Goal: Transaction & Acquisition: Purchase product/service

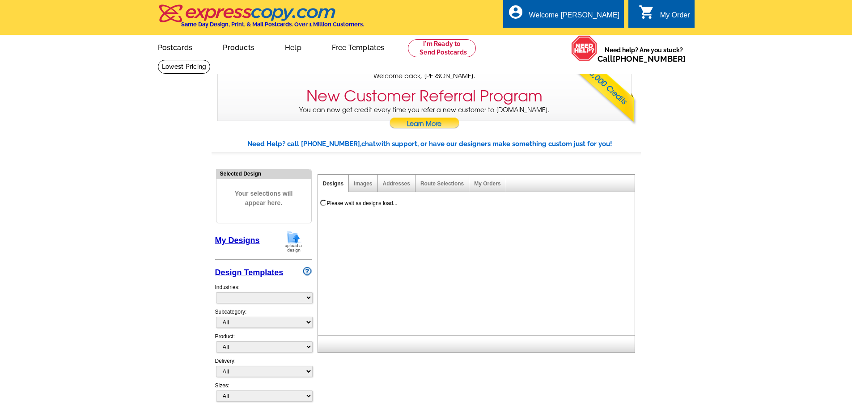
select select "785"
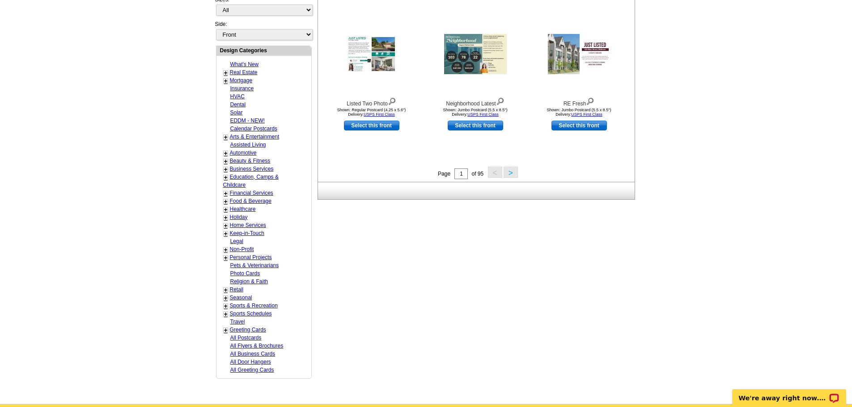
scroll to position [402, 0]
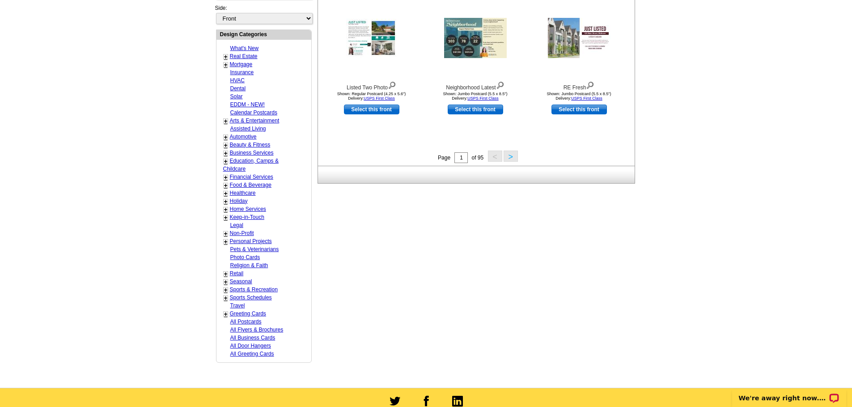
click at [242, 56] on link "Real Estate" at bounding box center [244, 56] width 28 height 6
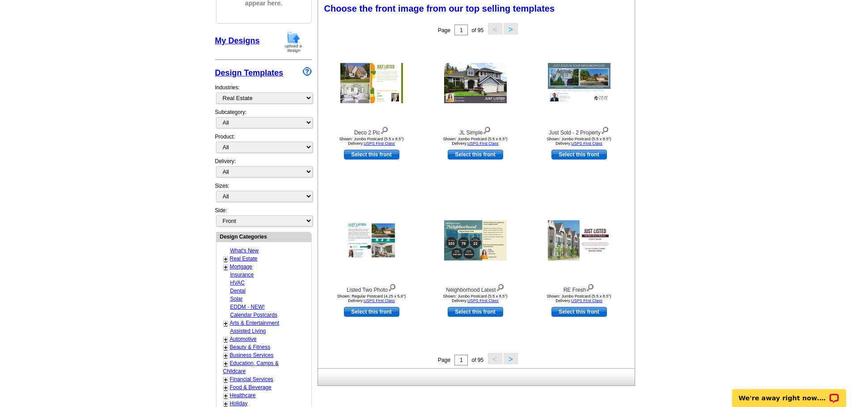
scroll to position [199, 0]
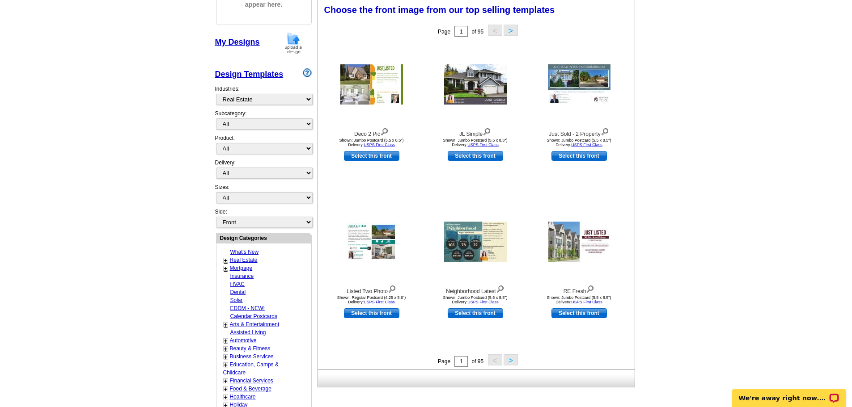
click at [224, 261] on link "+" at bounding box center [226, 260] width 4 height 7
click at [237, 271] on link "Just Listed" at bounding box center [242, 268] width 20 height 6
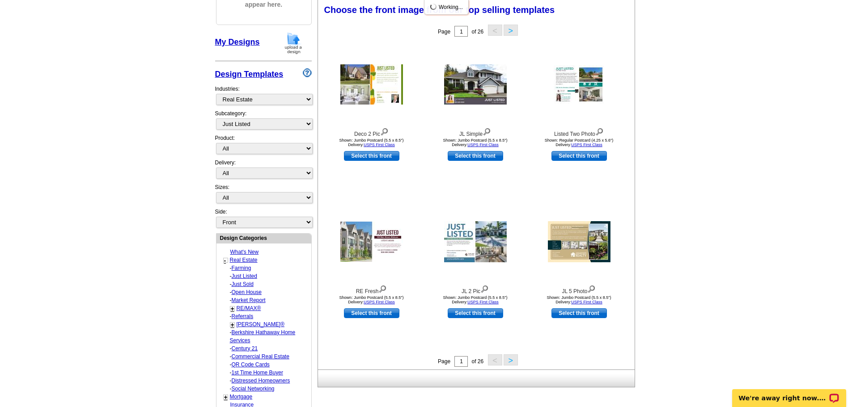
click at [232, 310] on link "+" at bounding box center [233, 308] width 4 height 7
click at [250, 271] on link "RE/MAX®" at bounding box center [242, 268] width 20 height 6
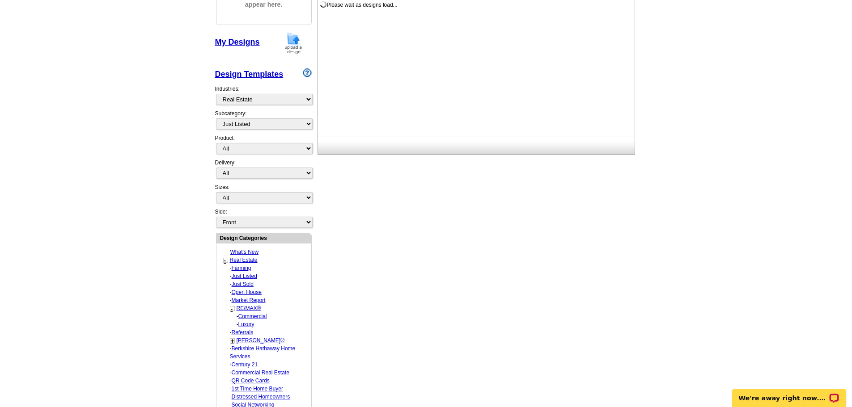
select select "807"
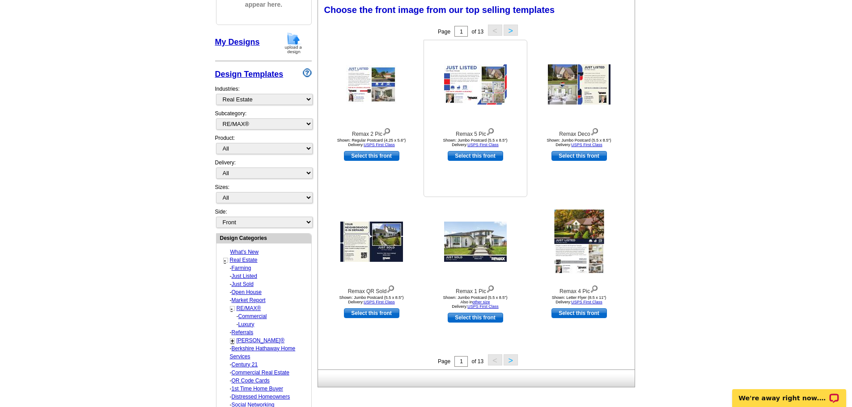
click at [499, 76] on img at bounding box center [475, 84] width 63 height 40
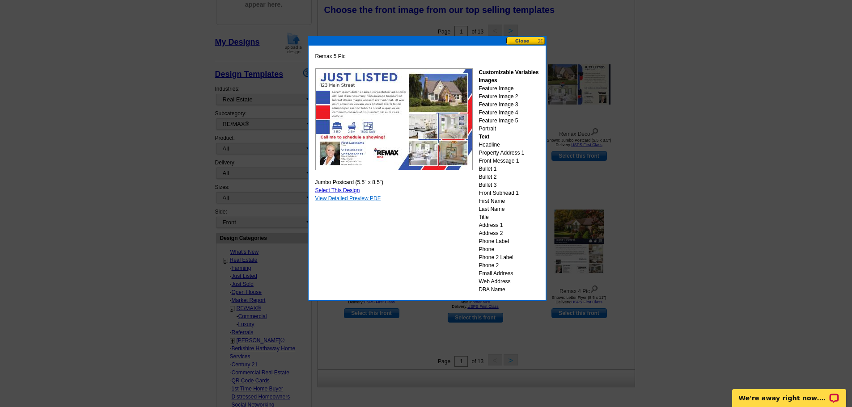
click at [348, 198] on link "View Detailed Preview PDF" at bounding box center [348, 198] width 66 height 6
click at [523, 39] on button at bounding box center [525, 41] width 39 height 8
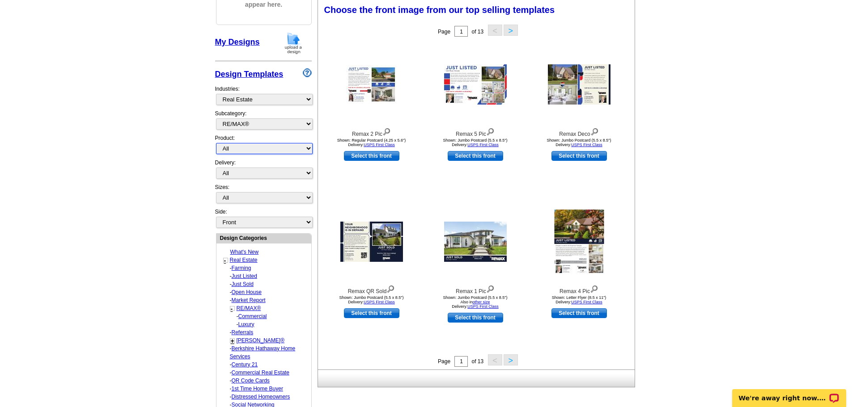
click at [244, 147] on select "All Postcards Letters and flyers Business Cards Door Hangers Greeting Cards" at bounding box center [264, 148] width 97 height 11
select select "1"
click at [216, 144] on select "All Postcards Letters and flyers Business Cards Door Hangers Greeting Cards" at bounding box center [264, 148] width 97 height 11
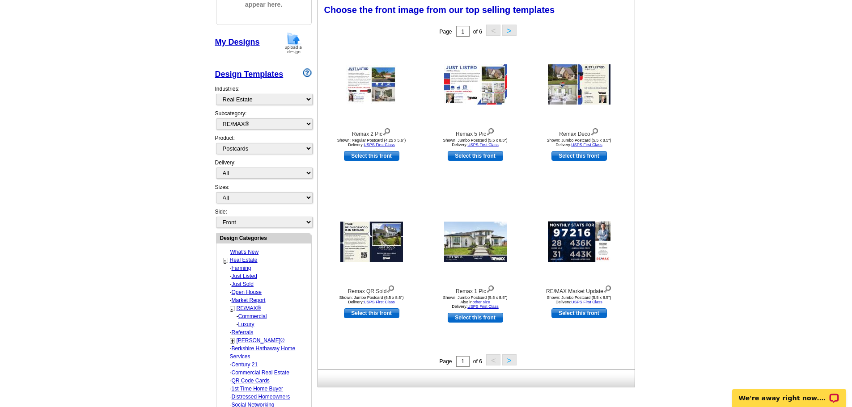
click at [510, 363] on button ">" at bounding box center [509, 360] width 14 height 11
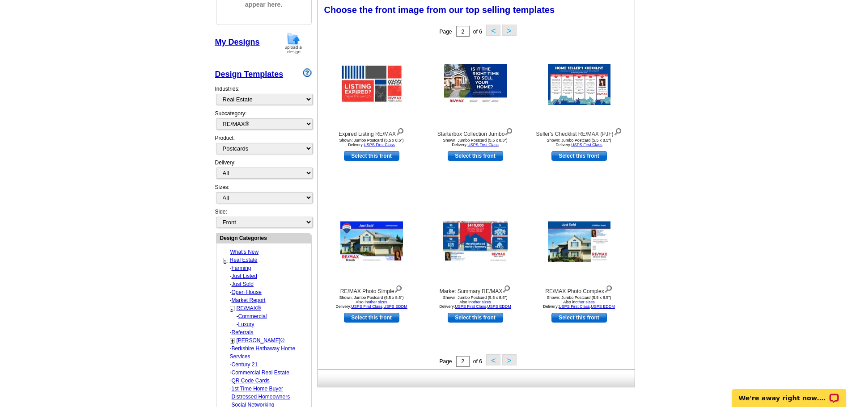
click at [490, 363] on button "<" at bounding box center [493, 360] width 14 height 11
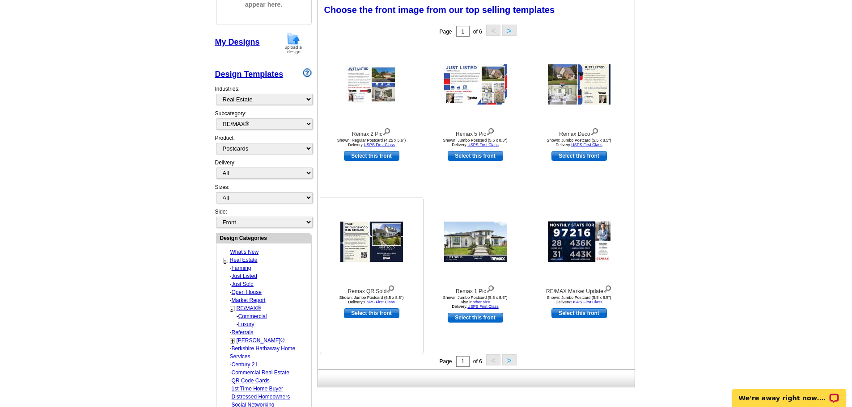
click at [378, 229] on img at bounding box center [371, 242] width 63 height 40
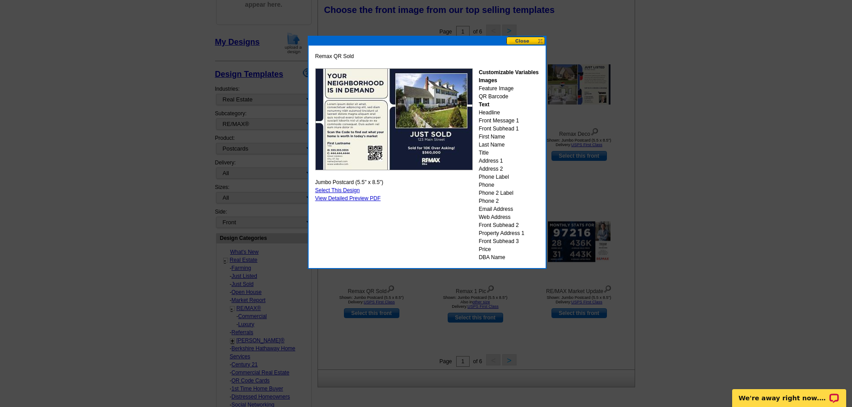
click at [526, 43] on button at bounding box center [525, 41] width 39 height 8
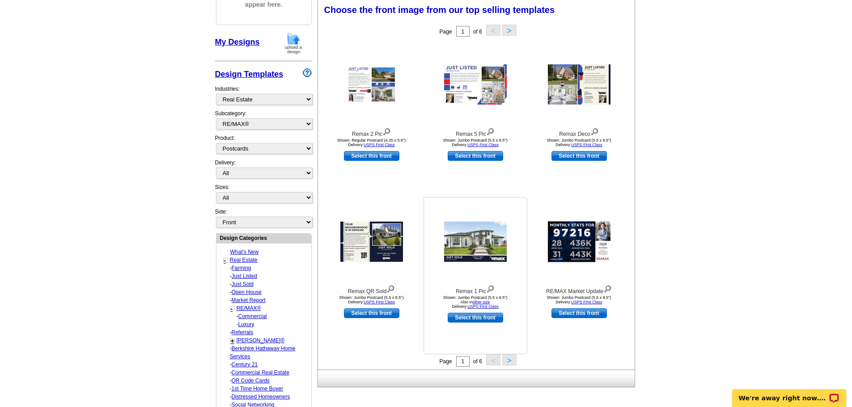
click at [487, 318] on link "Select this front" at bounding box center [475, 318] width 55 height 10
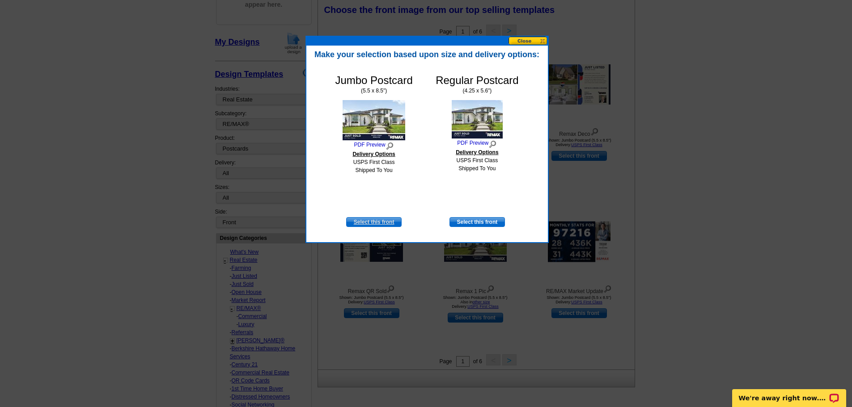
click at [370, 217] on link "Select this front" at bounding box center [373, 222] width 55 height 10
select select "2"
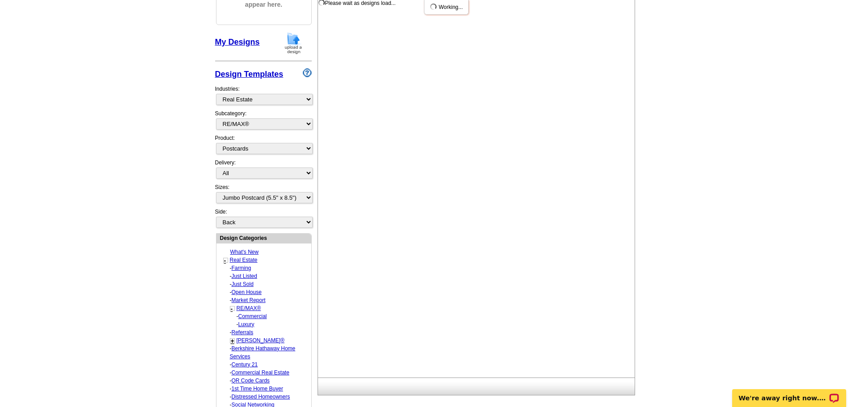
scroll to position [0, 0]
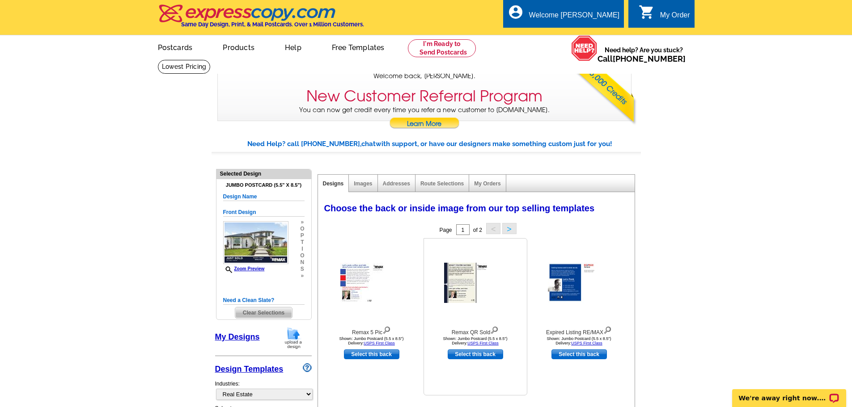
click at [480, 356] on link "Select this back" at bounding box center [475, 355] width 55 height 10
select select "front"
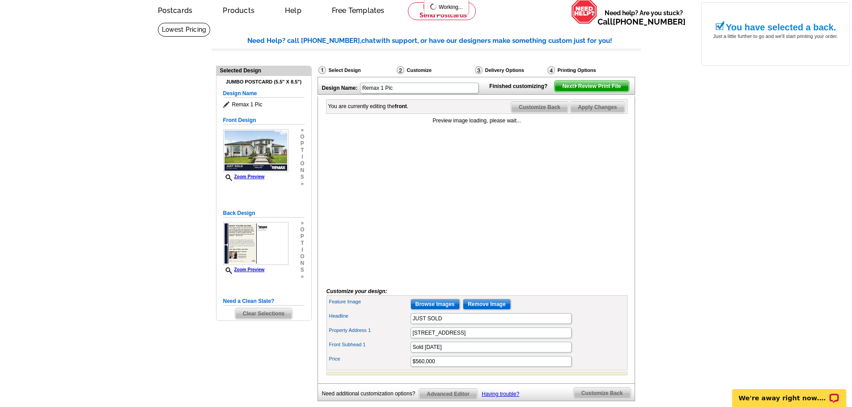
scroll to position [89, 0]
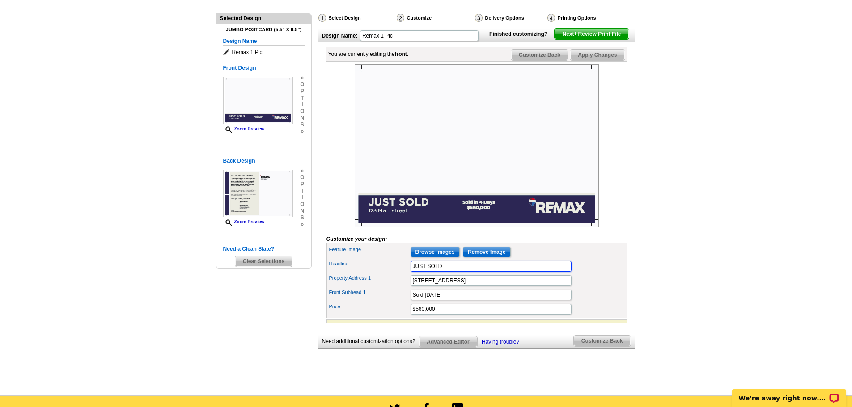
click at [449, 272] on input "JUST SOLD" at bounding box center [491, 266] width 161 height 11
drag, startPoint x: 449, startPoint y: 286, endPoint x: 428, endPoint y: 289, distance: 20.7
click at [428, 289] on div "Feature Image Browse Images Remove Image Headline JUST SOLD Property Address 1 …" at bounding box center [476, 280] width 301 height 75
type input "JUST LISTED"
click at [434, 286] on input "123 Main street" at bounding box center [491, 280] width 161 height 11
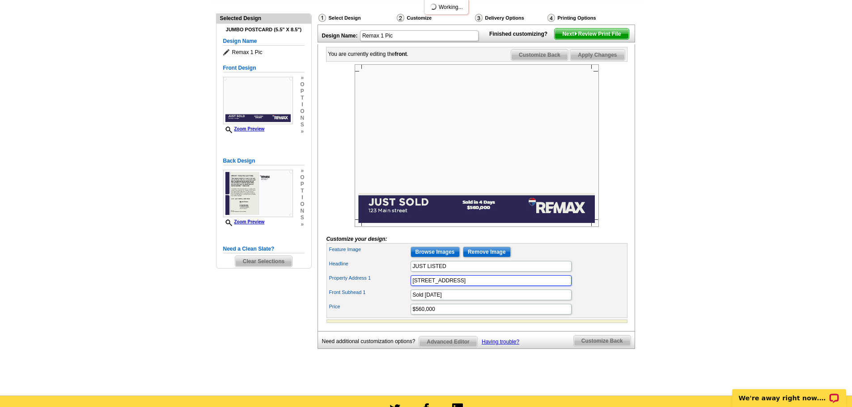
scroll to position [0, 0]
drag, startPoint x: 462, startPoint y: 296, endPoint x: 305, endPoint y: 272, distance: 159.2
click at [309, 269] on div "Need Help? call 800-260-5887, chat with support, or have our designers make som…" at bounding box center [426, 185] width 429 height 404
type input "[STREET_ADDRESS]"
type input "Offered at"
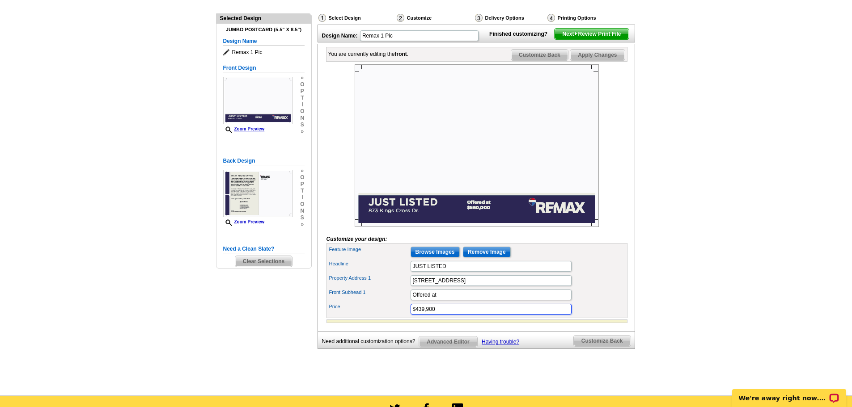
type input "$439,900"
click at [495, 286] on input "[STREET_ADDRESS]" at bounding box center [491, 280] width 161 height 11
click at [402, 225] on img at bounding box center [477, 145] width 244 height 163
click at [455, 258] on input "Browse Images" at bounding box center [435, 252] width 49 height 11
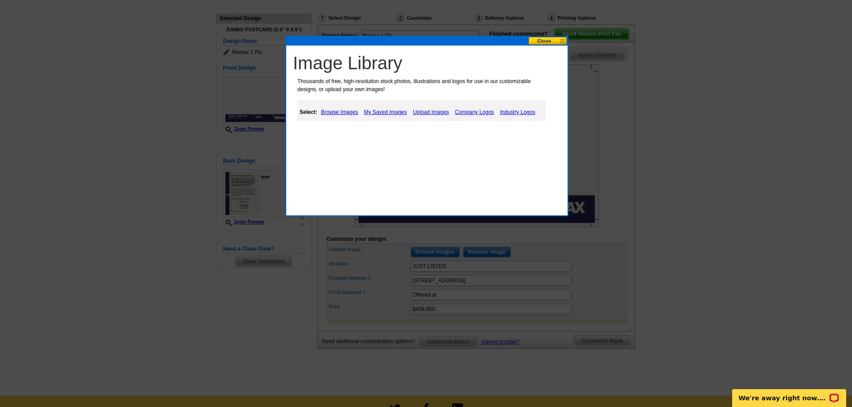
click at [427, 109] on link "Upload Images" at bounding box center [431, 112] width 41 height 11
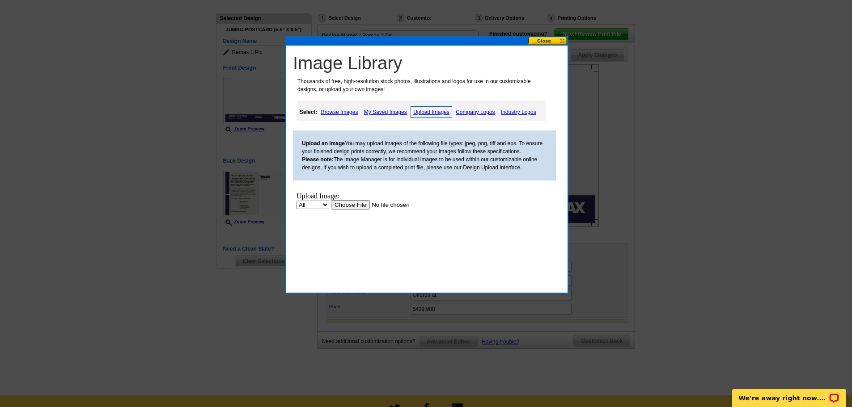
click at [327, 203] on select "All Property" at bounding box center [313, 205] width 33 height 8
select select "10"
click at [297, 201] on select "All Property" at bounding box center [313, 205] width 33 height 8
click at [352, 207] on input "file" at bounding box center [387, 204] width 113 height 9
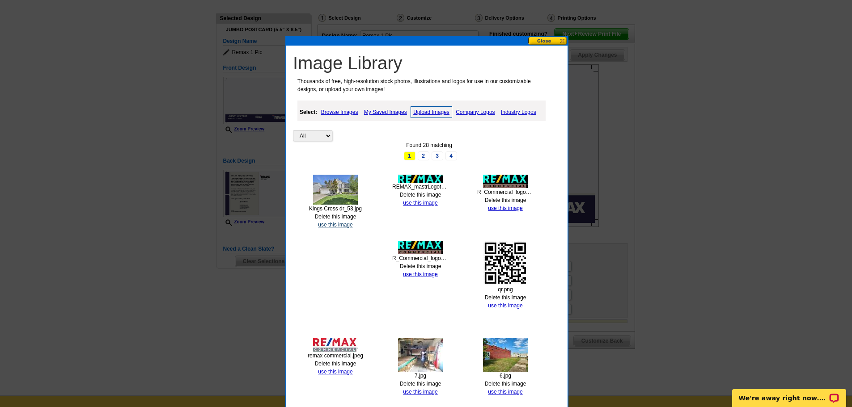
click at [330, 224] on link "use this image" at bounding box center [335, 225] width 34 height 6
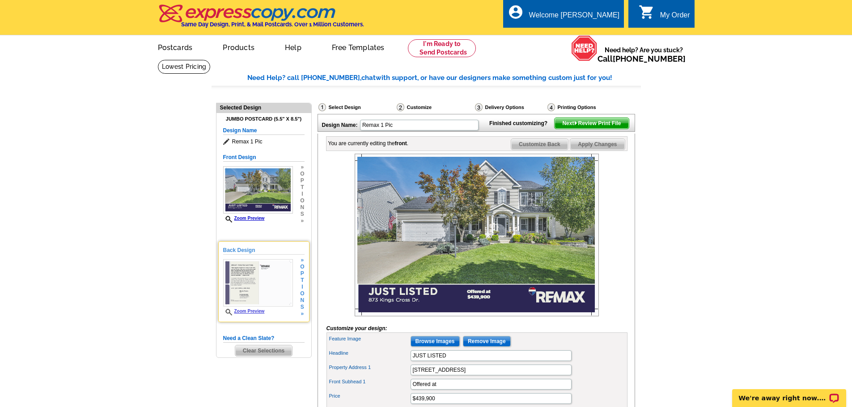
click at [268, 283] on img at bounding box center [258, 282] width 70 height 47
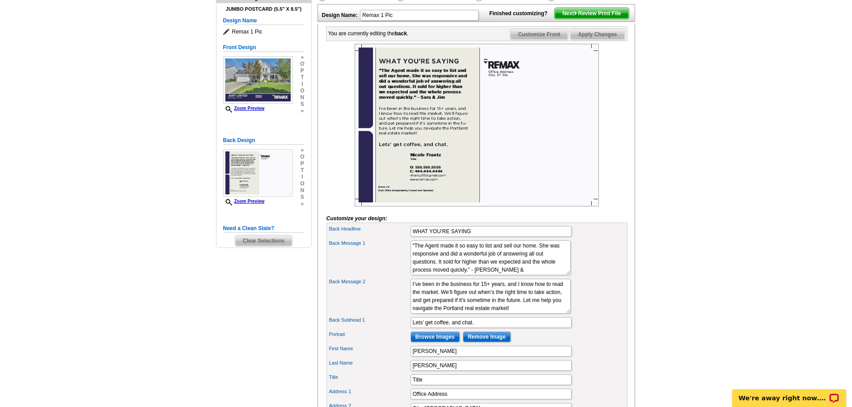
scroll to position [134, 0]
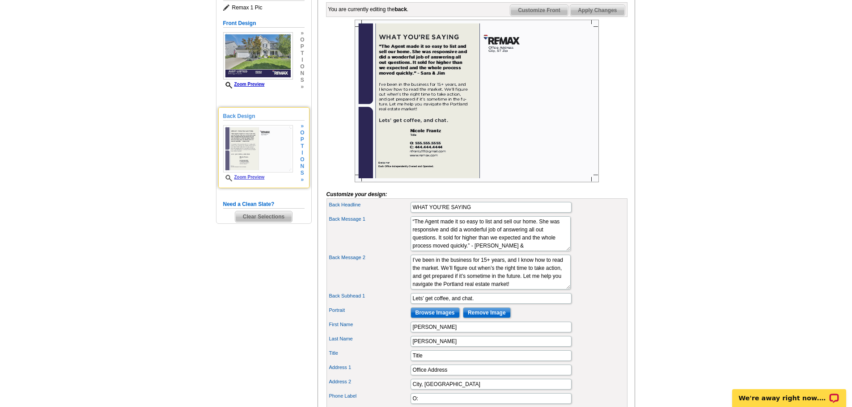
click at [304, 162] on span "o" at bounding box center [302, 160] width 4 height 7
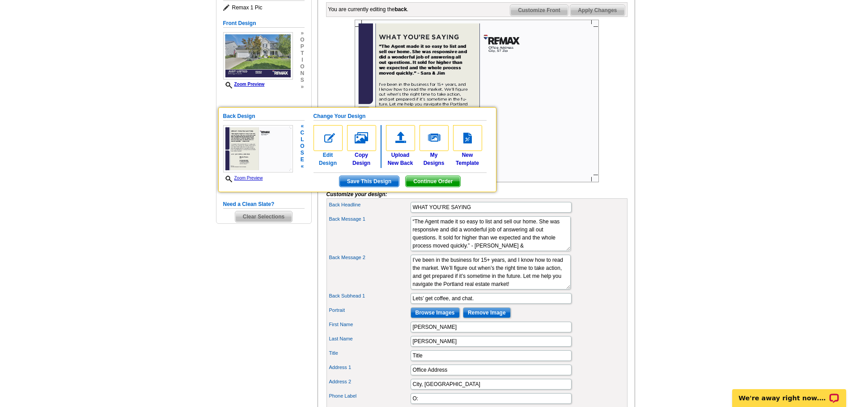
click at [335, 144] on img at bounding box center [328, 138] width 29 height 26
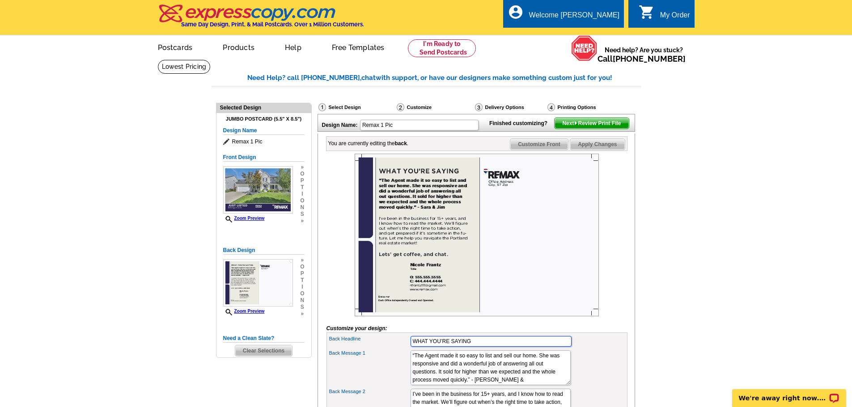
drag, startPoint x: 476, startPoint y: 361, endPoint x: 403, endPoint y: 359, distance: 73.4
click at [403, 349] on div "Back Headline WHAT YOU’RE SAYING" at bounding box center [476, 342] width 297 height 14
type input "a"
type input "A BAYBERRY BEAUTY"
click at [475, 385] on textarea "“The Agent made it so easy to list and sell our home. She was responsive and di…" at bounding box center [491, 368] width 160 height 35
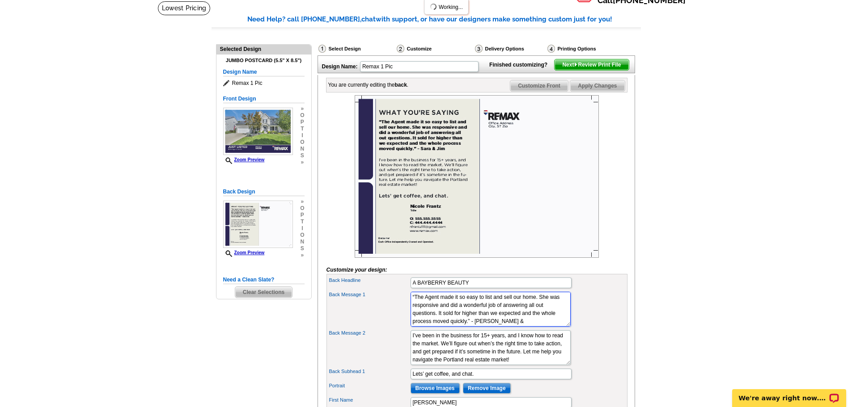
scroll to position [179, 0]
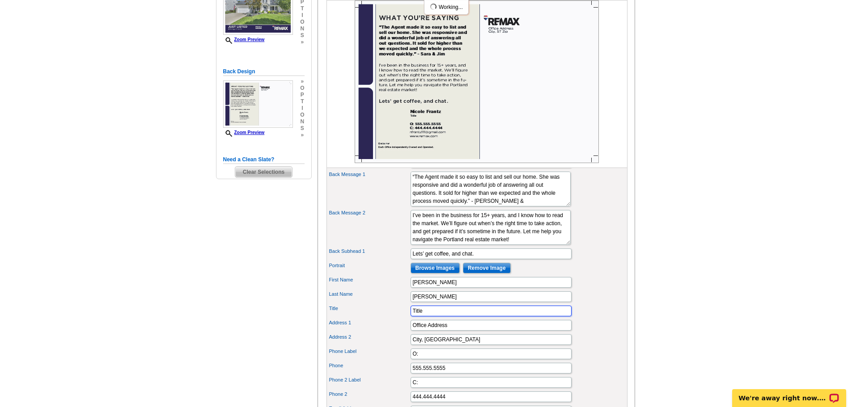
drag, startPoint x: 458, startPoint y: 327, endPoint x: 402, endPoint y: 325, distance: 55.1
click at [402, 318] on div "Title Title" at bounding box center [476, 311] width 297 height 14
type input "r"
paste input "®"
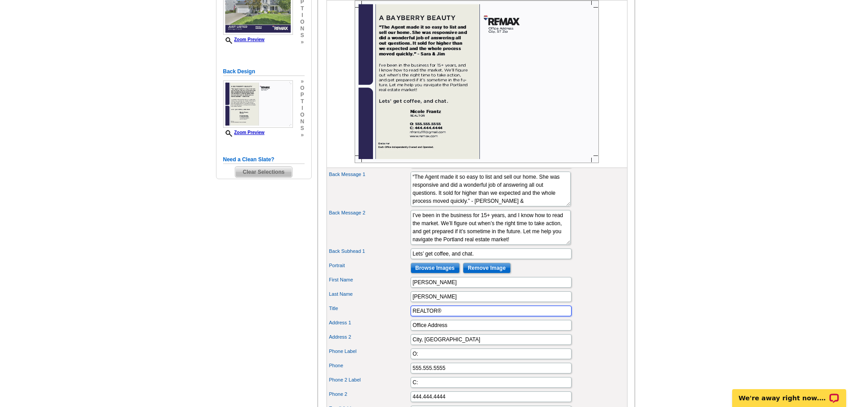
type input "REALTOR®"
click at [455, 331] on input "Office Address" at bounding box center [491, 325] width 161 height 11
drag, startPoint x: 453, startPoint y: 339, endPoint x: 390, endPoint y: 339, distance: 63.1
click at [391, 333] on div "Address 1 Office Address" at bounding box center [476, 325] width 297 height 14
type input "[STREET_ADDRESS][PERSON_NAME]"
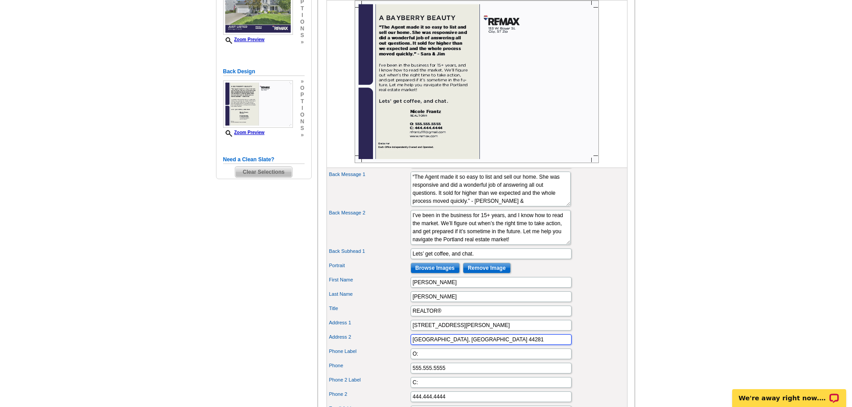
type input "[GEOGRAPHIC_DATA], [GEOGRAPHIC_DATA] 44281"
click at [427, 360] on input "O:" at bounding box center [491, 354] width 161 height 11
click at [417, 360] on input "O: 330" at bounding box center [491, 354] width 161 height 11
click at [453, 360] on input "C: 330" at bounding box center [491, 354] width 161 height 11
type input "C: 330.690.0060"
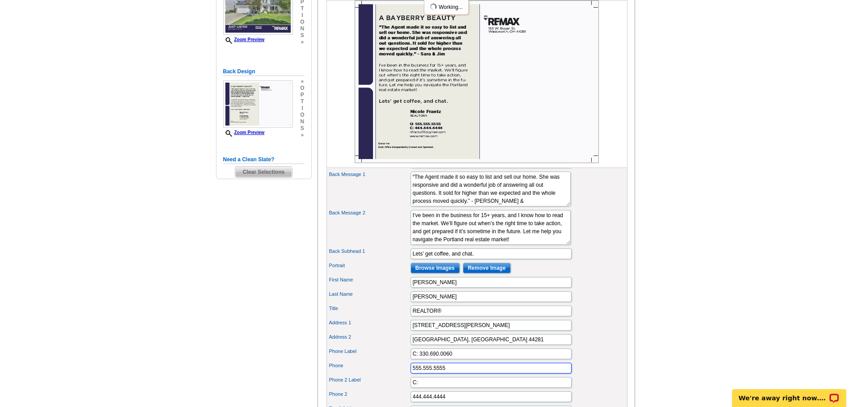
drag, startPoint x: 462, startPoint y: 381, endPoint x: 405, endPoint y: 383, distance: 57.7
click at [405, 376] on div "Phone 555.555.5555" at bounding box center [476, 368] width 297 height 14
drag, startPoint x: 454, startPoint y: 369, endPoint x: 420, endPoint y: 370, distance: 34.0
click at [420, 360] on input "C: 330.690.0060" at bounding box center [491, 354] width 161 height 11
click at [462, 374] on input "555.555.5555" at bounding box center [491, 368] width 161 height 11
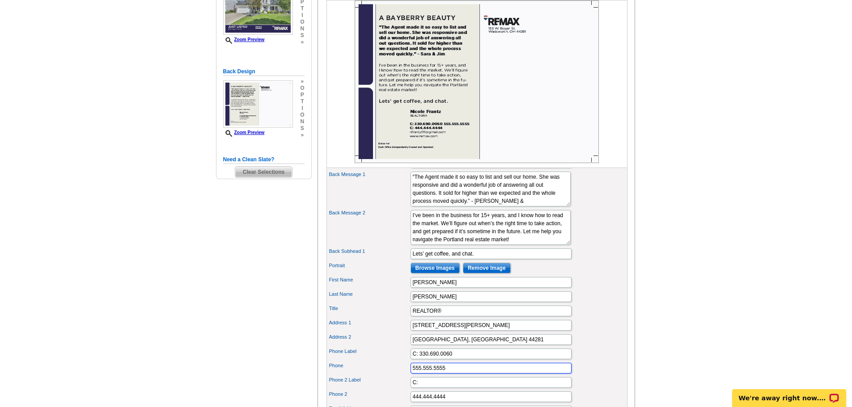
click at [462, 374] on input "555.555.5555" at bounding box center [491, 368] width 161 height 11
paste input "330.690.0060"
type input "330.690.0060"
click at [464, 360] on input "C: 330.690.0060" at bounding box center [491, 354] width 161 height 11
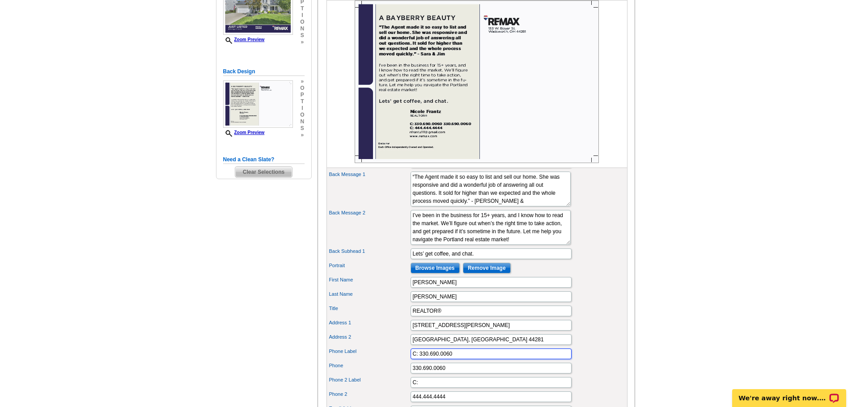
drag, startPoint x: 460, startPoint y: 369, endPoint x: 420, endPoint y: 375, distance: 40.2
click at [420, 360] on input "C: 330.690.0060" at bounding box center [491, 354] width 161 height 11
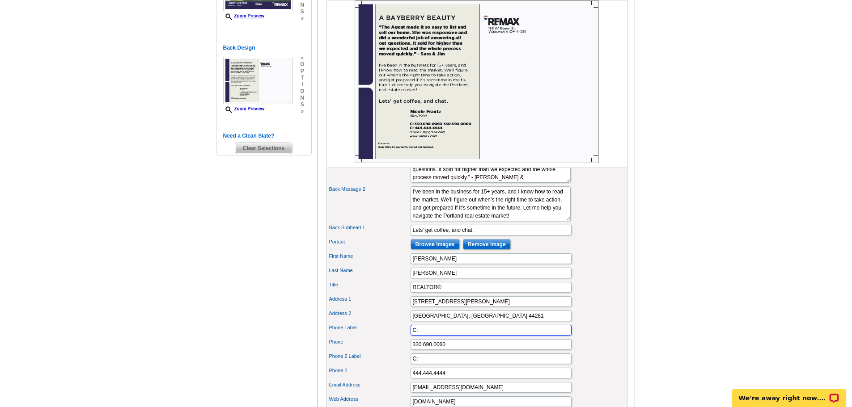
scroll to position [224, 0]
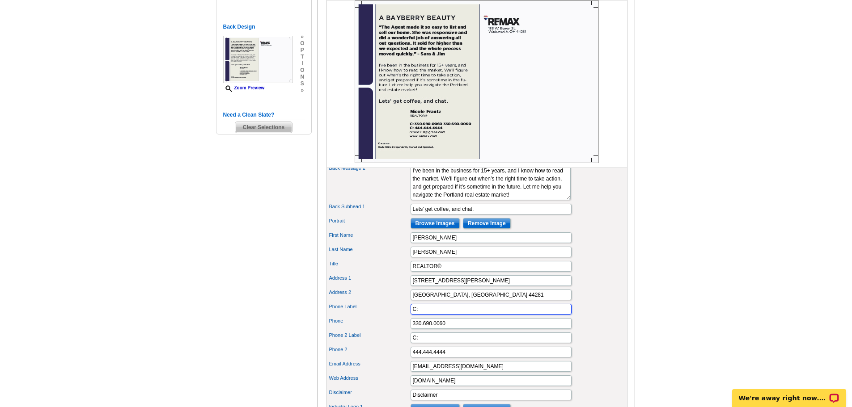
type input "C:"
click at [417, 343] on input "C:" at bounding box center [491, 338] width 161 height 11
type input "O:"
drag, startPoint x: 455, startPoint y: 370, endPoint x: 402, endPoint y: 365, distance: 53.0
click at [402, 360] on div "Phone 2 444.444.4444" at bounding box center [476, 352] width 297 height 14
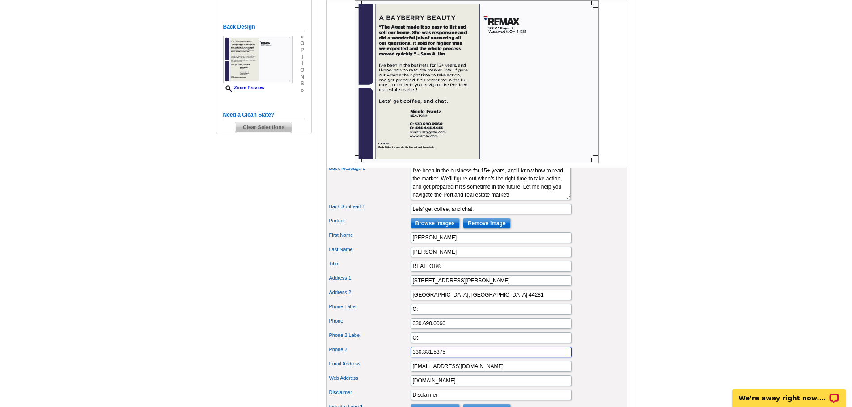
type input "330.331.5375"
click at [438, 372] on input "nfrantz111@gmail.com" at bounding box center [491, 366] width 161 height 11
drag, startPoint x: 470, startPoint y: 382, endPoint x: 349, endPoint y: 377, distance: 121.3
click at [352, 374] on div "Email Address nfrantz111@gmail.com" at bounding box center [476, 367] width 297 height 14
type input "n"
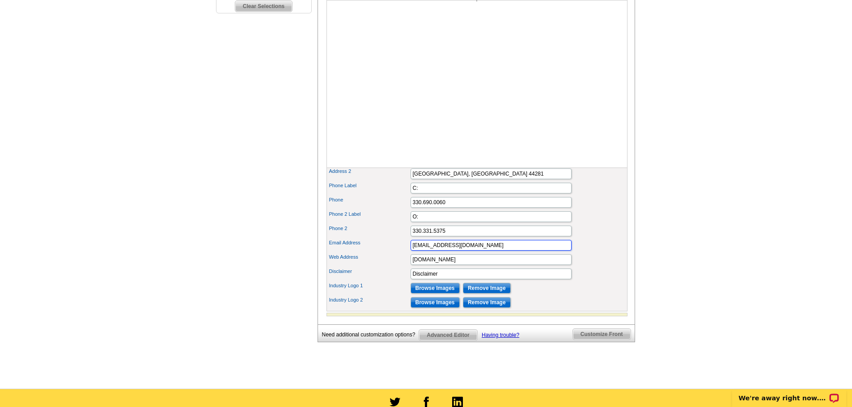
scroll to position [358, 0]
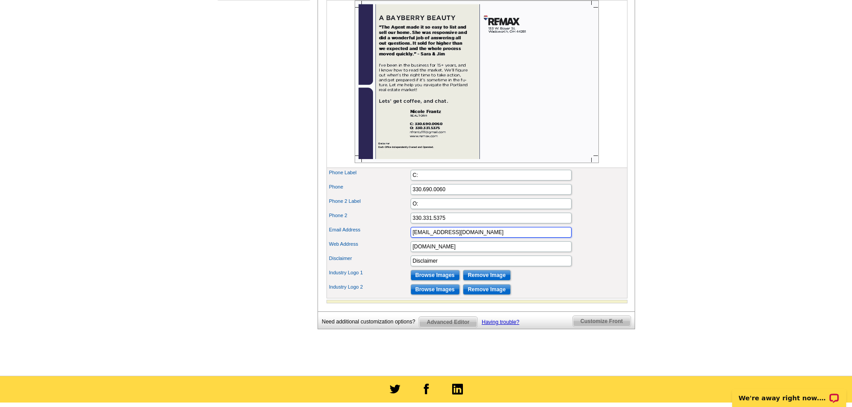
type input "[EMAIL_ADDRESS][DOMAIN_NAME]"
click at [441, 252] on input "www.remax.com" at bounding box center [491, 247] width 161 height 11
type input "[DOMAIN_NAME]"
click at [451, 267] on input "Disclaimer" at bounding box center [491, 261] width 161 height 11
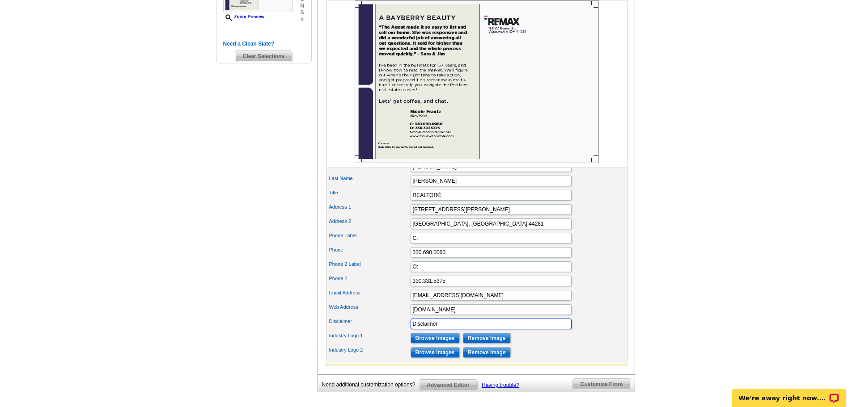
scroll to position [268, 0]
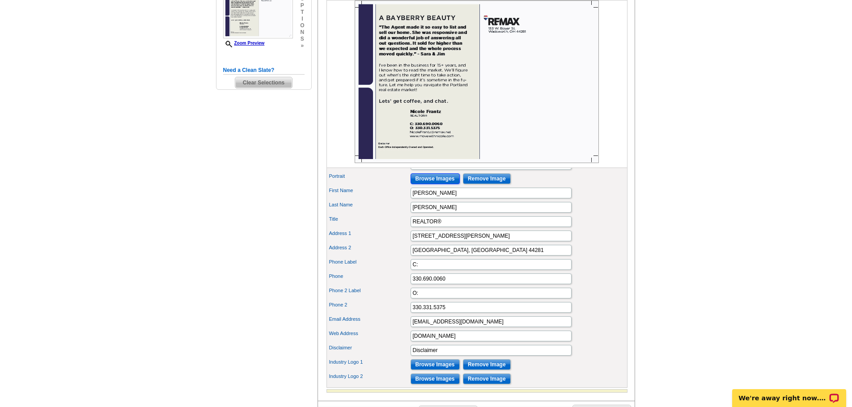
click at [443, 184] on input "Browse Images" at bounding box center [435, 179] width 49 height 11
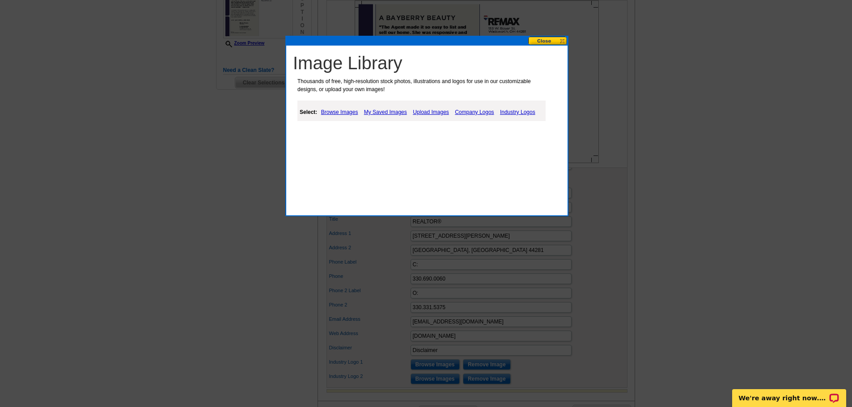
click at [399, 113] on link "My Saved Images" at bounding box center [385, 112] width 47 height 11
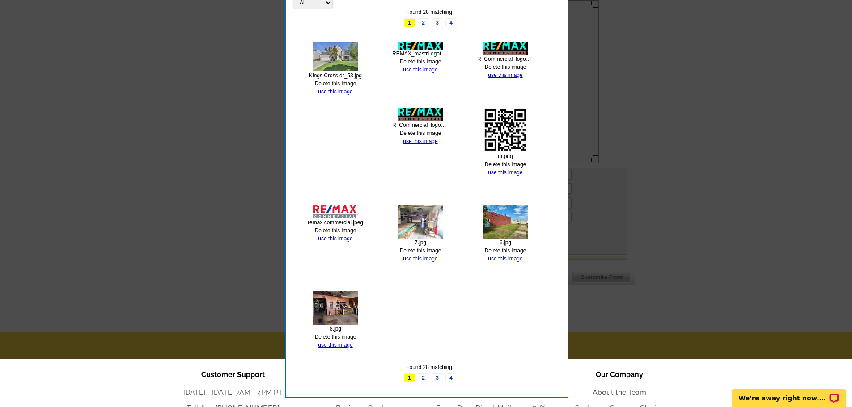
scroll to position [447, 0]
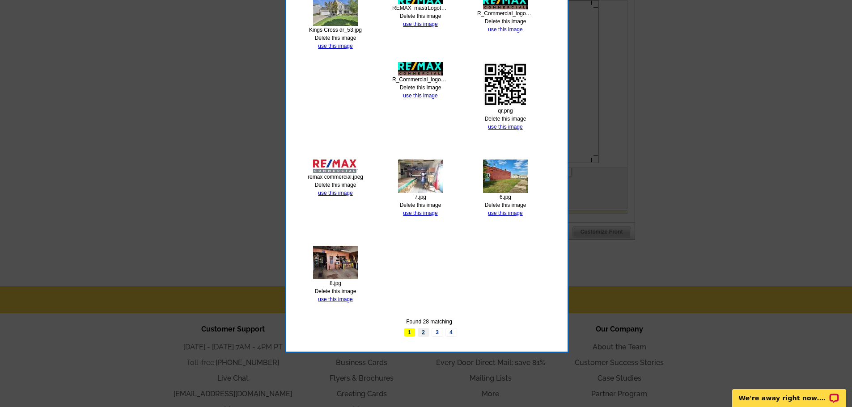
click at [425, 331] on link "2" at bounding box center [424, 332] width 12 height 9
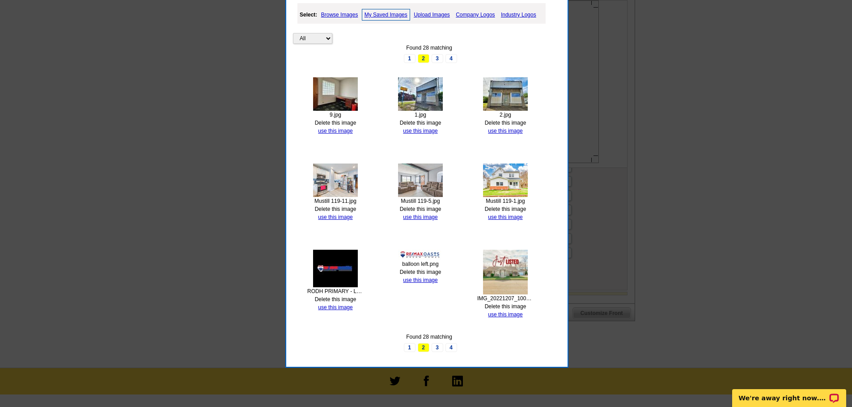
scroll to position [358, 0]
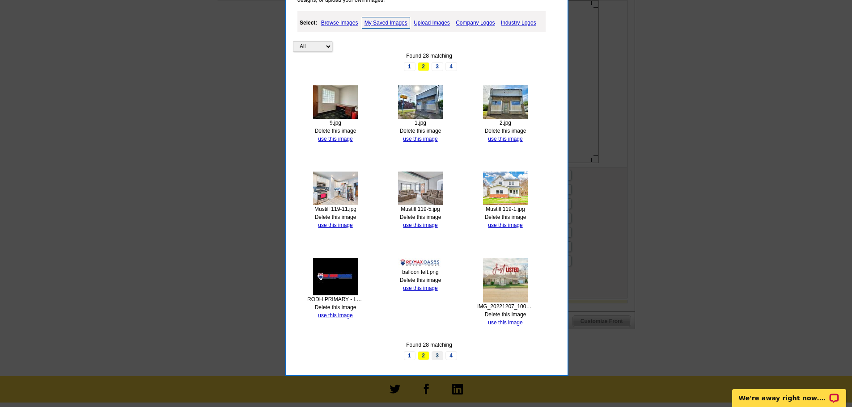
click at [437, 356] on link "3" at bounding box center [438, 356] width 12 height 9
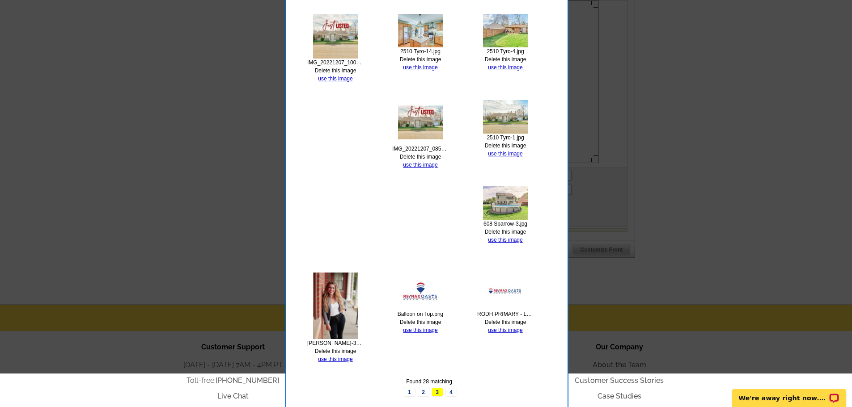
scroll to position [447, 0]
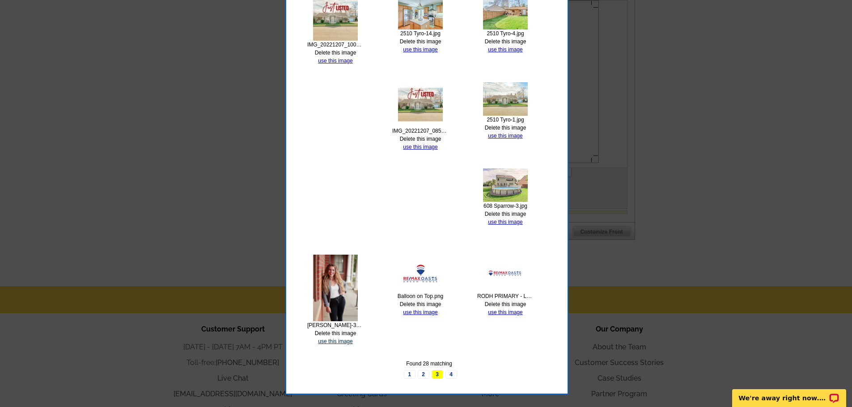
click at [332, 342] on link "use this image" at bounding box center [335, 342] width 34 height 6
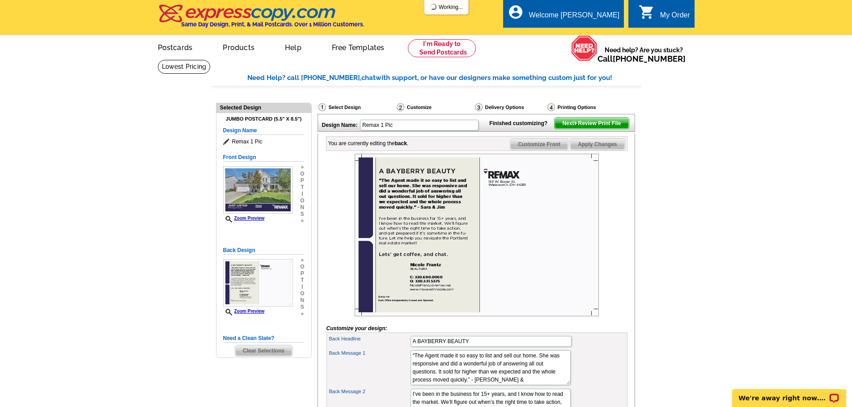
click at [514, 191] on img at bounding box center [477, 235] width 244 height 163
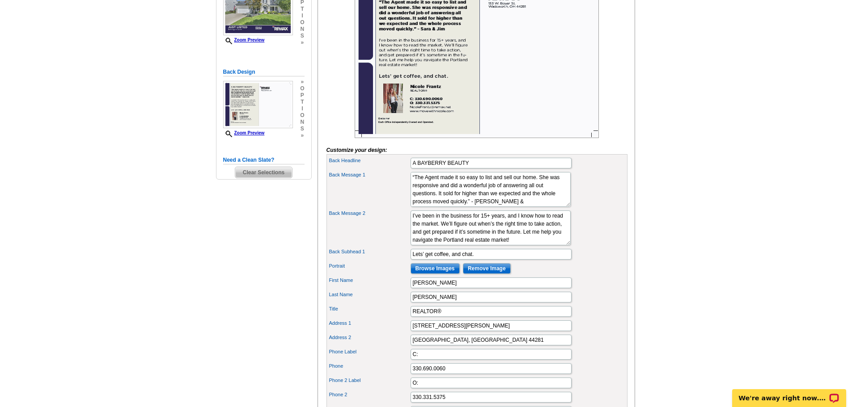
scroll to position [134, 0]
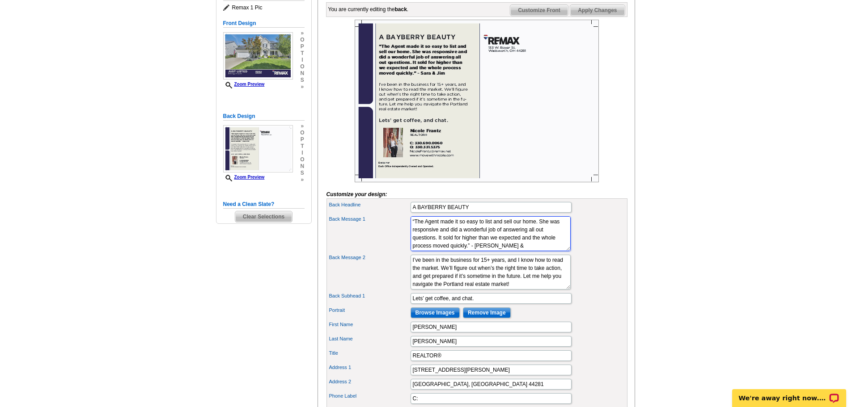
click at [487, 251] on textarea "“The Agent made it so easy to list and sell our home. She was responsive and di…" at bounding box center [491, 233] width 160 height 35
paste textarea "Tucked into the highly sought-after Bayberry Estates, this impeccably maintaine…"
type textarea "Tucked into the highly sought-after Bayberry Estates, this impeccably maintaine…"
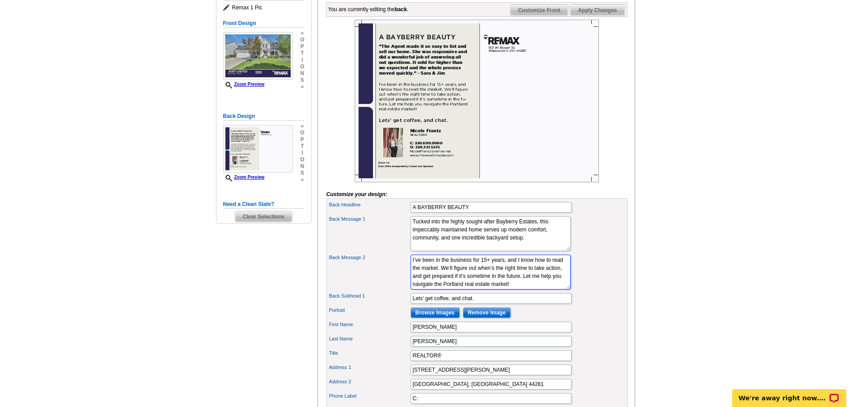
click at [518, 289] on textarea "I’ve been in the business for 15+ years, and I know how to read the market. We’…" at bounding box center [491, 272] width 160 height 35
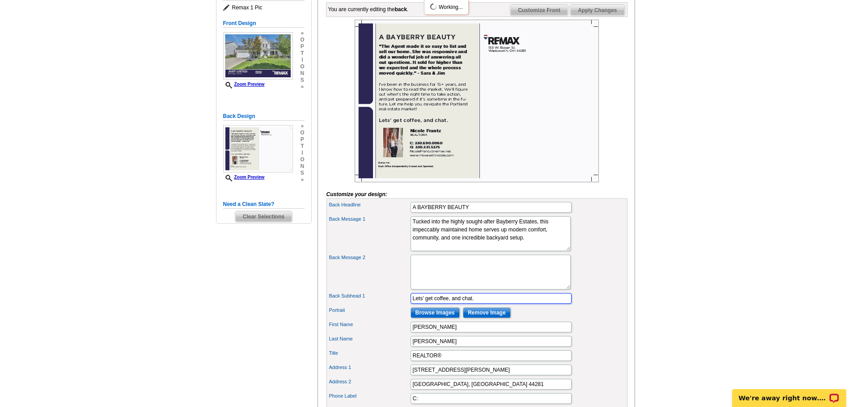
click at [481, 304] on input "Lets’ get coffee, and chat." at bounding box center [491, 298] width 161 height 11
click at [482, 304] on input "Lets’ get coffee, and chat." at bounding box center [491, 298] width 161 height 11
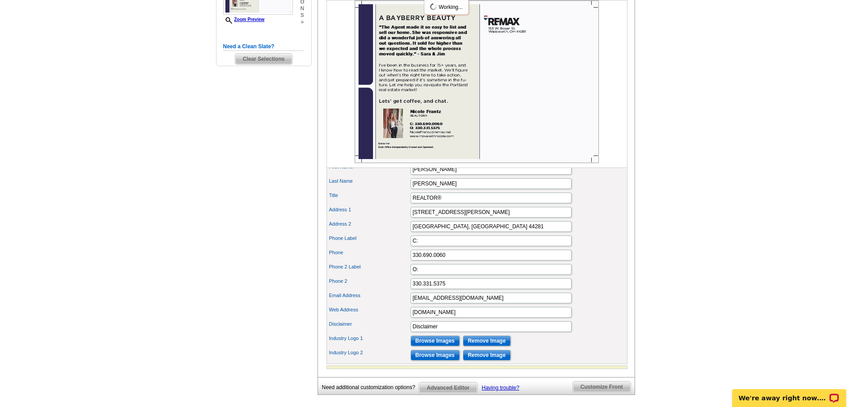
scroll to position [313, 0]
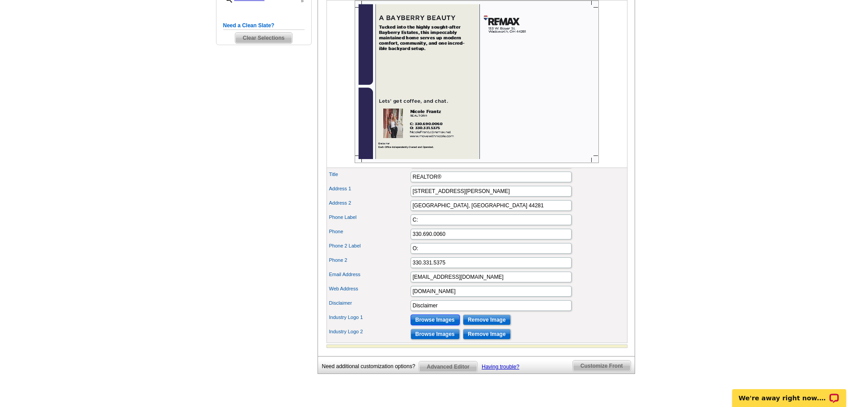
click at [445, 326] on input "Browse Images" at bounding box center [435, 320] width 49 height 11
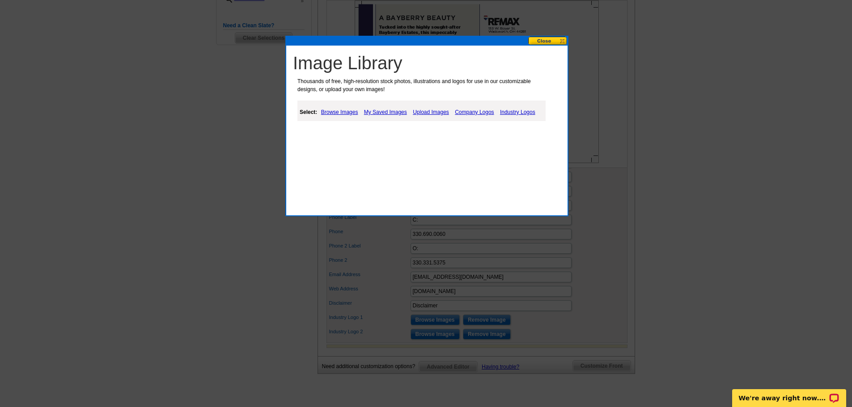
click at [482, 112] on link "Company Logos" at bounding box center [474, 112] width 43 height 11
click at [520, 112] on link "Industry Logos" at bounding box center [518, 112] width 40 height 11
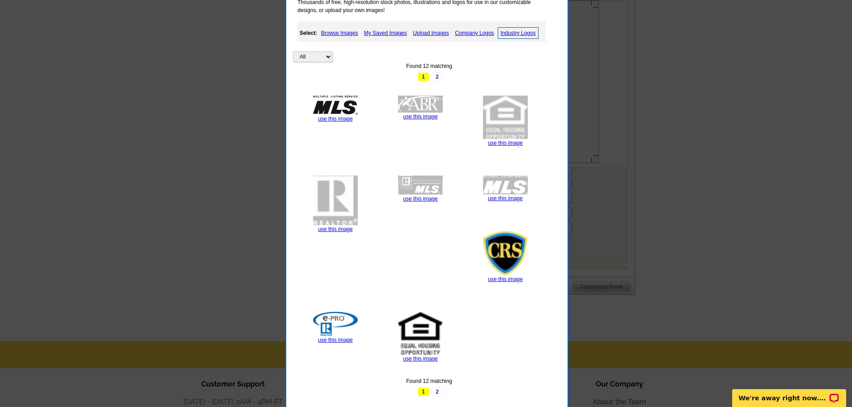
scroll to position [447, 0]
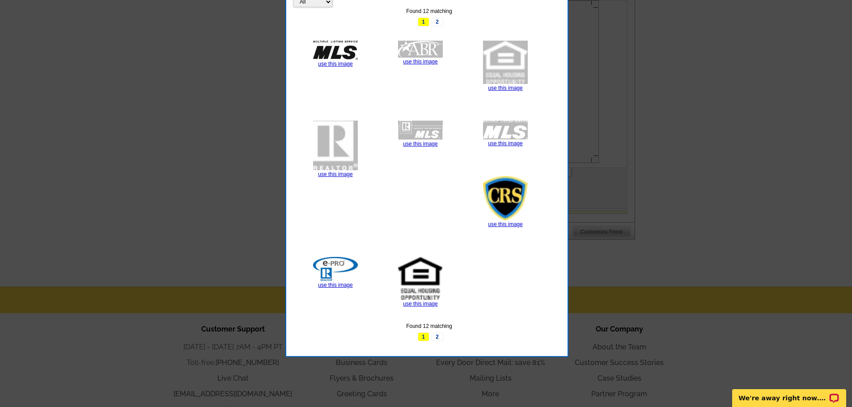
click at [339, 145] on img at bounding box center [335, 146] width 45 height 50
click at [338, 175] on link "use this image" at bounding box center [335, 174] width 34 height 6
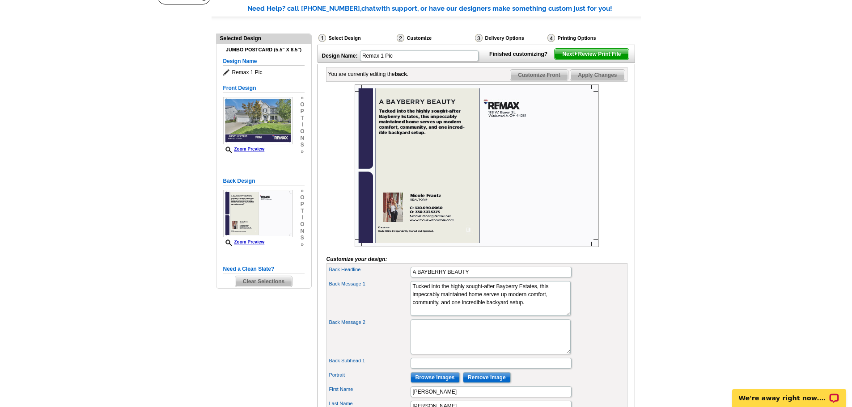
scroll to position [89, 0]
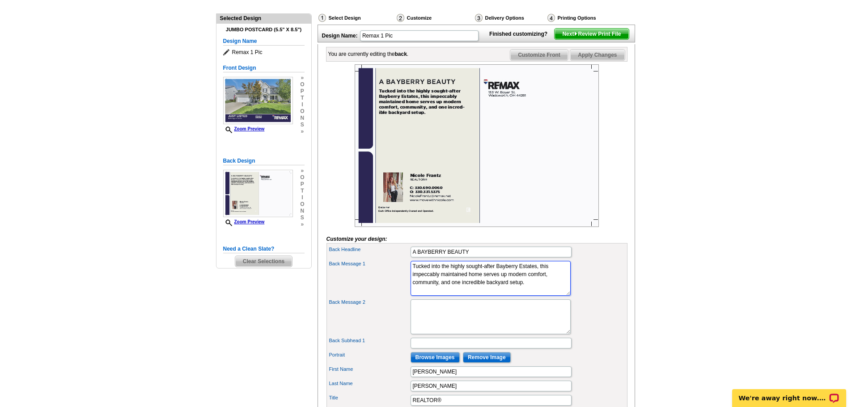
drag, startPoint x: 505, startPoint y: 297, endPoint x: 472, endPoint y: 299, distance: 33.1
click at [472, 296] on textarea "“The Agent made it so easy to list and sell our home. She was responsive and di…" at bounding box center [491, 278] width 160 height 35
type textarea "Tucked into the highly sought-after Bayberry Estates, this impeccably maintaine…"
click at [452, 335] on textarea "I’ve been in the business for 15+ years, and I know how to read the market. We’…" at bounding box center [491, 317] width 160 height 35
click at [445, 325] on textarea "I’ve been in the business for 15+ years, and I know how to read the market. We’…" at bounding box center [491, 317] width 160 height 35
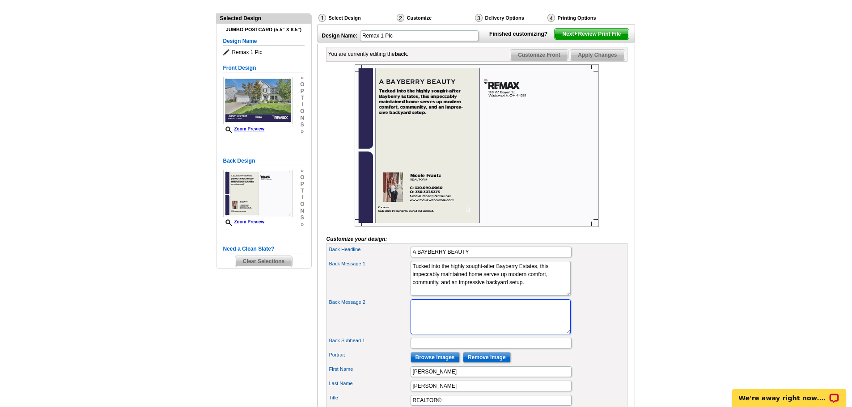
paste textarea "Enjoy an updated kitchen with granite counters, center island, and cozy morning…"
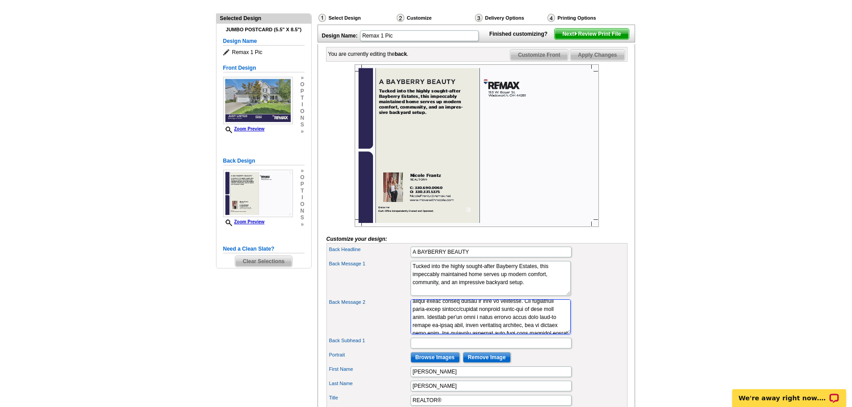
scroll to position [0, 0]
click at [415, 319] on textarea "I’ve been in the business for 15+ years, and I know how to read the market. We’…" at bounding box center [491, 317] width 160 height 35
drag, startPoint x: 545, startPoint y: 299, endPoint x: 386, endPoint y: 275, distance: 161.0
click at [386, 275] on div "Back Message 1 “The Agent made it so easy to list and sell our home. She was re…" at bounding box center [476, 278] width 297 height 38
drag, startPoint x: 538, startPoint y: 331, endPoint x: 373, endPoint y: 292, distance: 169.2
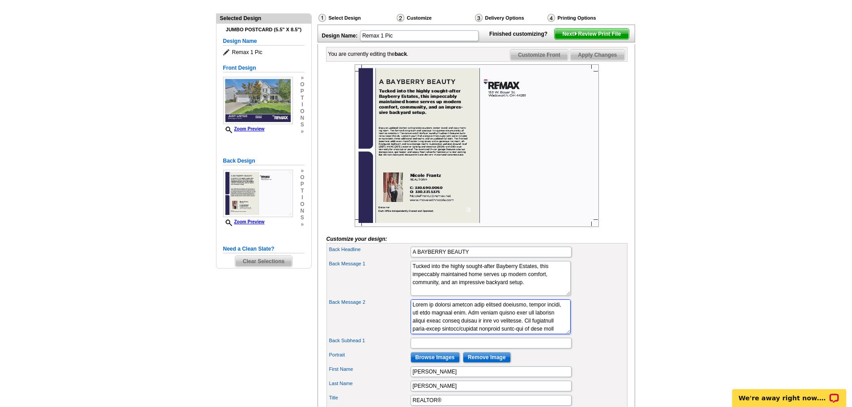
click at [373, 292] on div "Back Headline A BAYBERRY BEAUTY Back Message 1 “The Agent made it so easy to li…" at bounding box center [476, 405] width 301 height 324
type textarea "Substantial updates abound: roof (2021), HVAC (2015), exterior lighting and ele…"
click at [544, 296] on textarea "“The Agent made it so easy to list and sell our home. She was responsive and di…" at bounding box center [491, 278] width 160 height 35
paste textarea "Enjoy an updated kitchen with granite counters, center island, and cozy morning…"
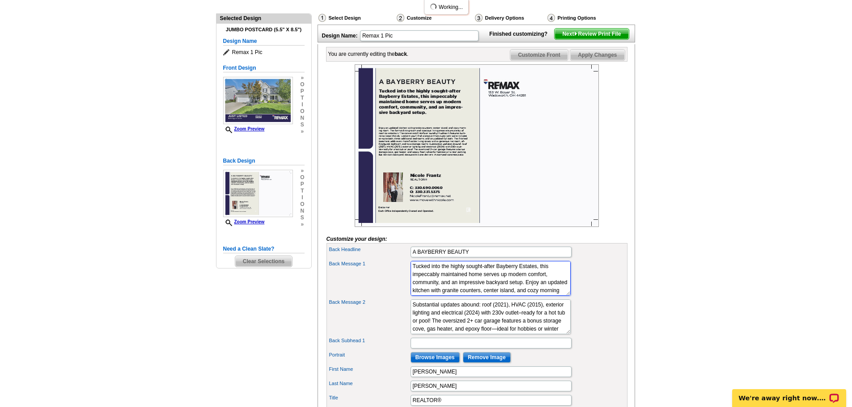
scroll to position [71, 0]
click at [491, 296] on textarea "“The Agent made it so easy to list and sell our home. She was responsive and di…" at bounding box center [491, 278] width 160 height 35
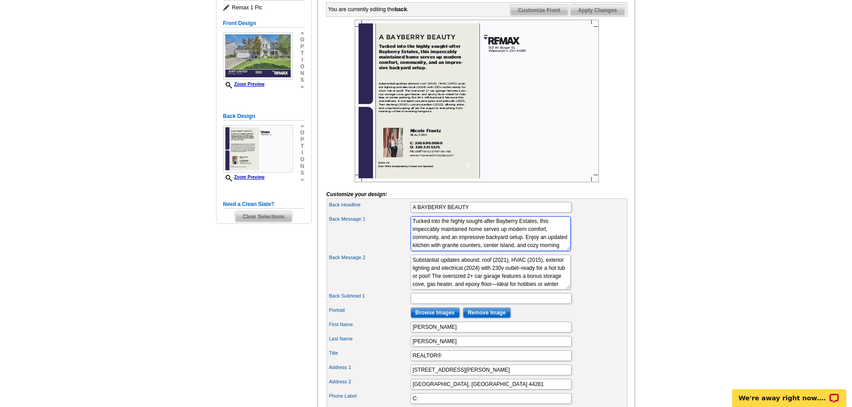
scroll to position [0, 0]
click at [493, 251] on textarea "“The Agent made it so easy to list and sell our home. She was responsive and di…" at bounding box center [491, 233] width 160 height 35
type textarea "Tucked into the highly sought-after Bayberry Estates, this impeccably maintaine…"
click at [520, 288] on textarea "I’ve been in the business for 15+ years, and I know how to read the market. We’…" at bounding box center [491, 272] width 160 height 35
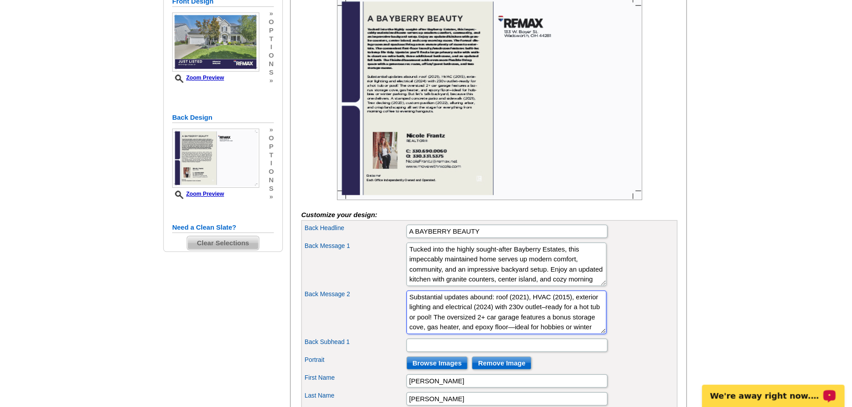
scroll to position [157, 0]
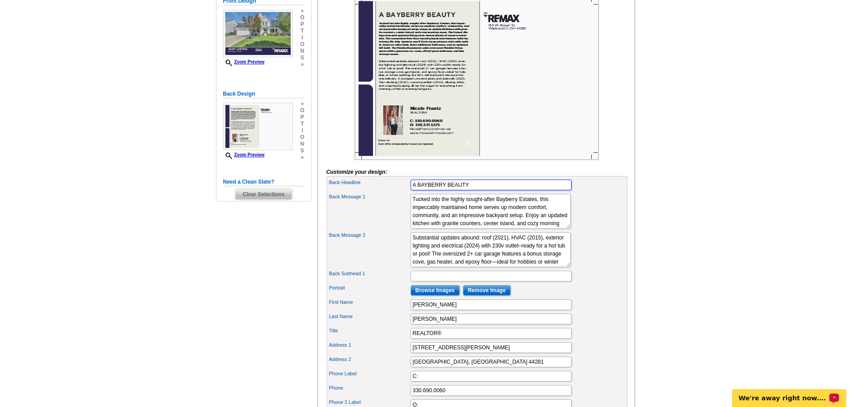
drag, startPoint x: 427, startPoint y: 0, endPoint x: 503, endPoint y: 200, distance: 213.9
click at [509, 191] on input "A BAYBERRY BEAUTY" at bounding box center [491, 185] width 161 height 11
drag, startPoint x: 499, startPoint y: 201, endPoint x: 394, endPoint y: 199, distance: 104.7
click at [394, 192] on div "Back Headline A BAYBERRY BEAUTY" at bounding box center [476, 185] width 297 height 14
type input "K"
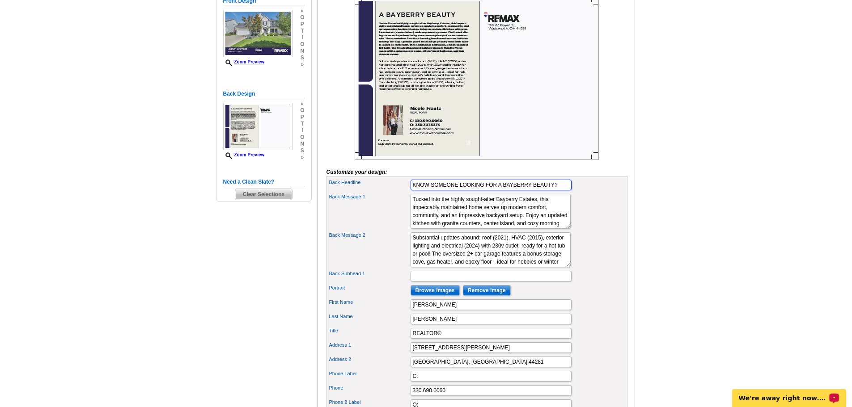
drag, startPoint x: 459, startPoint y: 201, endPoint x: 445, endPoint y: 202, distance: 13.4
click at [445, 191] on input "KNOW SOMEONE LOOKING FOR A BAYBERRY BEAUTY?" at bounding box center [491, 185] width 161 height 11
click at [512, 225] on textarea "“The Agent made it so easy to list and sell our home. She was responsive and di…" at bounding box center [491, 211] width 160 height 35
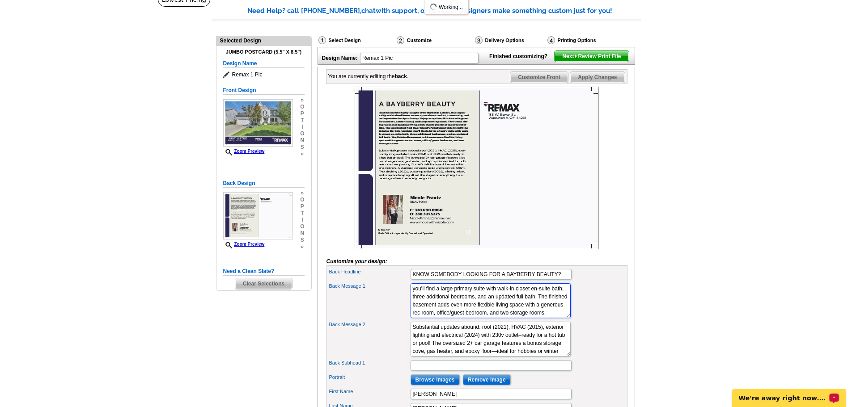
scroll to position [72, 0]
click at [436, 312] on textarea "“The Agent made it so easy to list and sell our home. She was responsive and di…" at bounding box center [491, 301] width 160 height 35
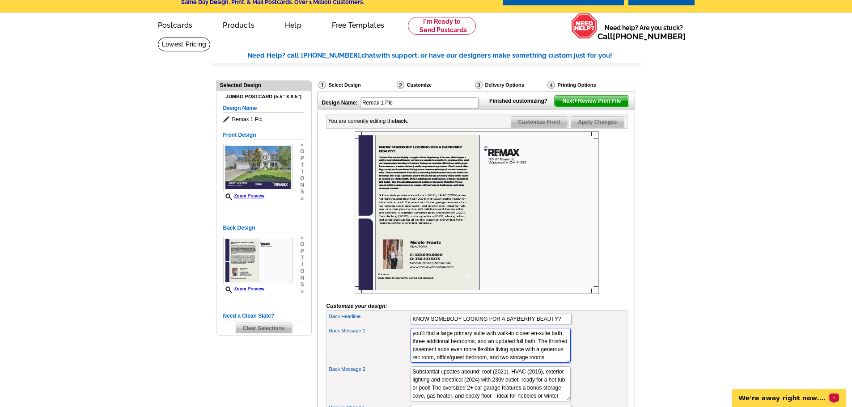
scroll to position [67, 0]
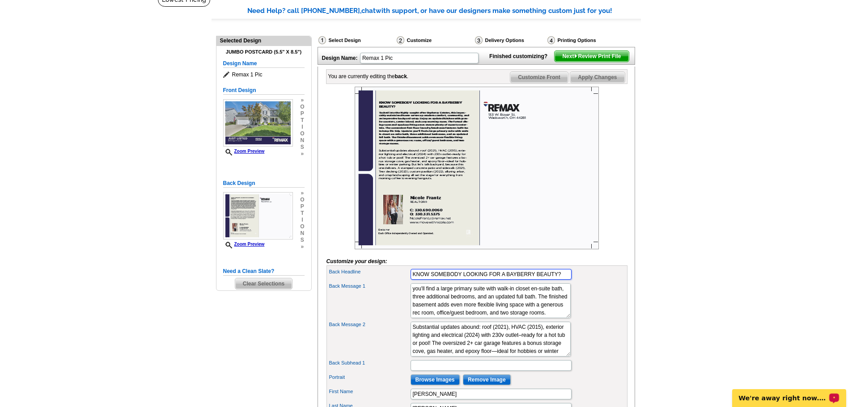
drag, startPoint x: 564, startPoint y: 289, endPoint x: 500, endPoint y: 291, distance: 64.4
click at [500, 280] on input "KNOW SOMEBODY LOOKING FOR A BAYBERRY BEAUTY?" at bounding box center [491, 274] width 161 height 11
click at [490, 280] on input "KNOW SOMEBODY LOOKING FOR A BAYBERRY BEAUTY?" at bounding box center [491, 274] width 161 height 11
drag, startPoint x: 564, startPoint y: 292, endPoint x: 379, endPoint y: 283, distance: 184.9
click at [379, 282] on div "Back Headline KNOW SOMEBODY LOOKING FOR A BAYBERRY BEAUTY?" at bounding box center [476, 274] width 297 height 14
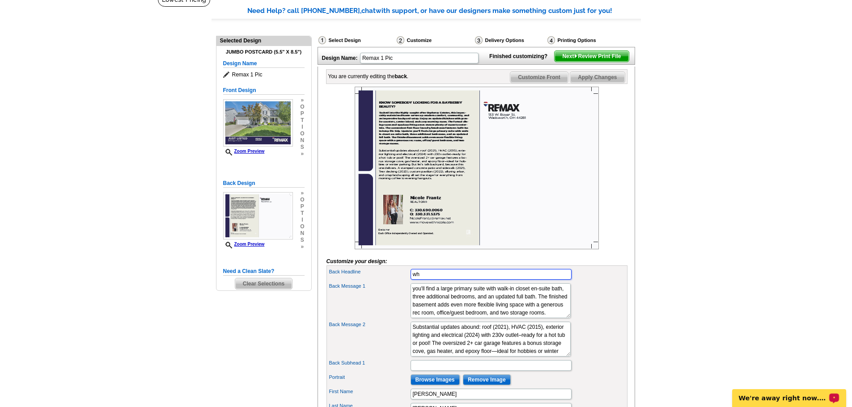
type input "w"
type input "WHO DO YOU KNOW?"
click at [416, 301] on textarea "“The Agent made it so easy to list and sell our home. She was responsive and di…" at bounding box center [491, 301] width 160 height 35
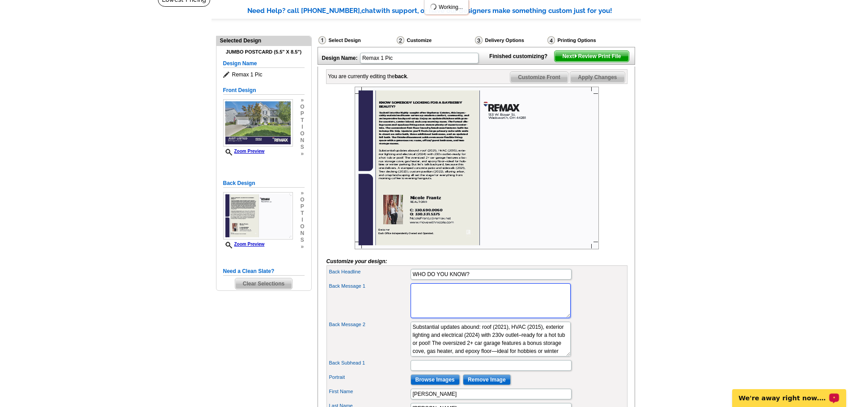
scroll to position [0, 0]
paste textarea "Here’s your chance to help pick your next neighbor! This meticulously maintaine…"
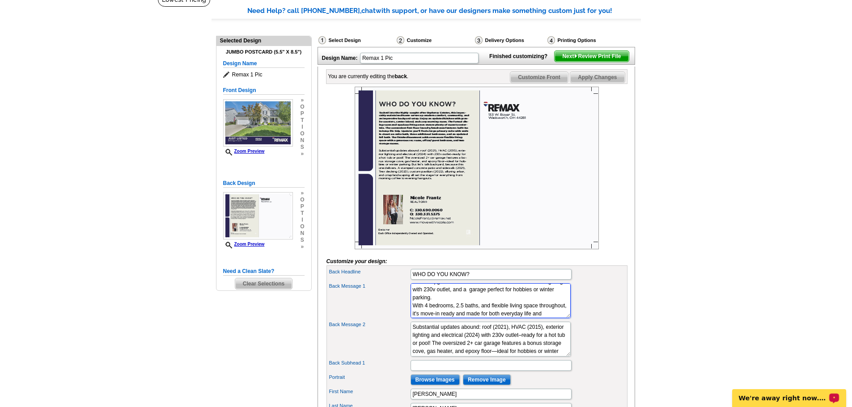
scroll to position [54, 0]
click at [486, 310] on textarea "“The Agent made it so easy to list and sell our home. She was responsive and di…" at bounding box center [491, 301] width 160 height 35
click at [538, 307] on textarea "“The Agent made it so easy to list and sell our home. She was responsive and di…" at bounding box center [491, 301] width 160 height 35
drag, startPoint x: 413, startPoint y: 313, endPoint x: 562, endPoint y: 364, distance: 157.4
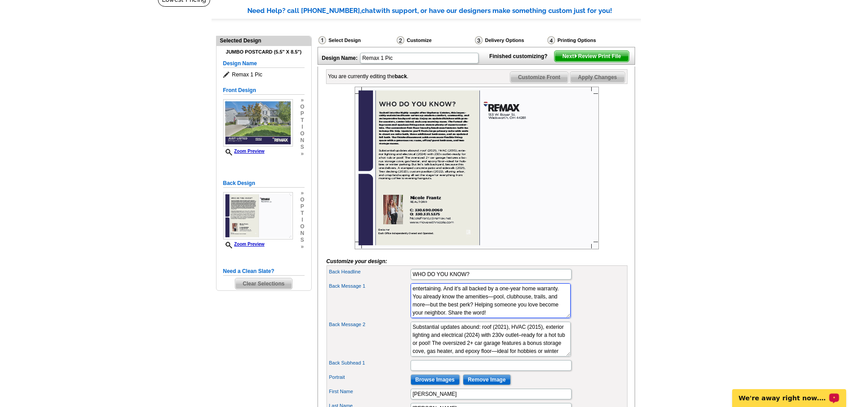
click at [422, 318] on textarea "“The Agent made it so easy to list and sell our home. She was responsive and di…" at bounding box center [491, 301] width 160 height 35
click at [442, 318] on textarea "“The Agent made it so easy to list and sell our home. She was responsive and di…" at bounding box center [491, 301] width 160 height 35
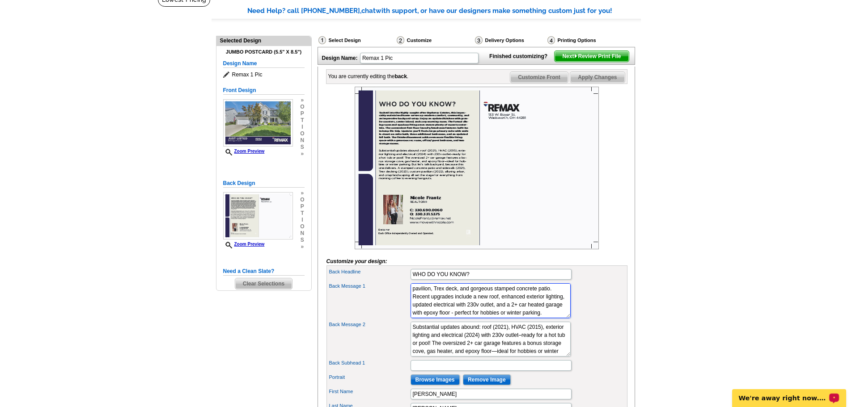
scroll to position [48, 0]
drag, startPoint x: 439, startPoint y: 321, endPoint x: 455, endPoint y: 321, distance: 15.7
click at [455, 318] on textarea "“The Agent made it so easy to list and sell our home. She was responsive and di…" at bounding box center [491, 301] width 160 height 35
drag, startPoint x: 457, startPoint y: 321, endPoint x: 494, endPoint y: 323, distance: 37.6
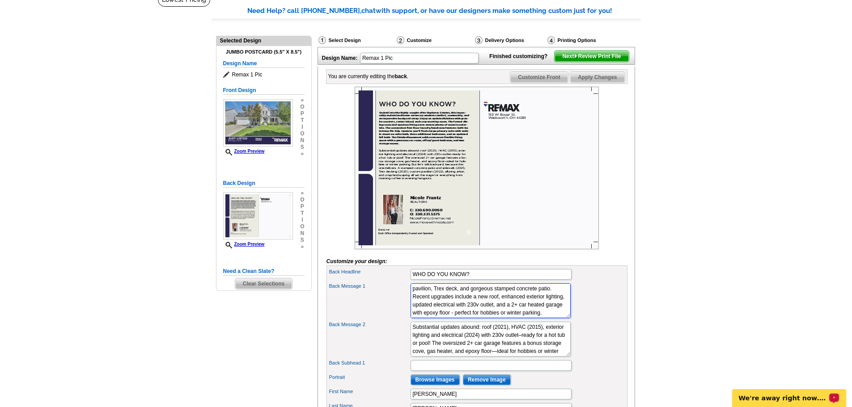
click at [494, 318] on textarea "“The Agent made it so easy to list and sell our home. She was responsive and di…" at bounding box center [491, 301] width 160 height 35
click at [506, 307] on textarea "“The Agent made it so easy to list and sell our home. She was responsive and di…" at bounding box center [491, 301] width 160 height 35
click at [468, 317] on textarea "“The Agent made it so easy to list and sell our home. She was responsive and di…" at bounding box center [491, 301] width 160 height 35
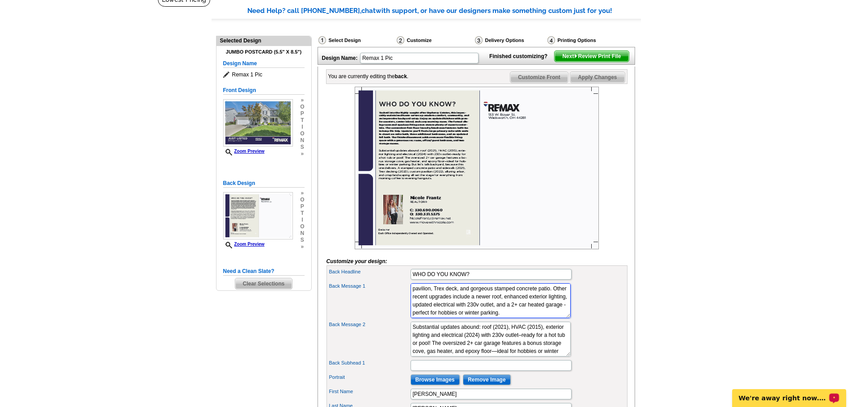
type textarea "Here’s your chance to help pick your next neighbor! This meticulously maintaine…"
click at [474, 347] on textarea "I’ve been in the business for 15+ years, and I know how to read the market. We’…" at bounding box center [491, 339] width 160 height 35
click at [436, 347] on textarea "I’ve been in the business for 15+ years, and I know how to read the market. We’…" at bounding box center [491, 339] width 160 height 35
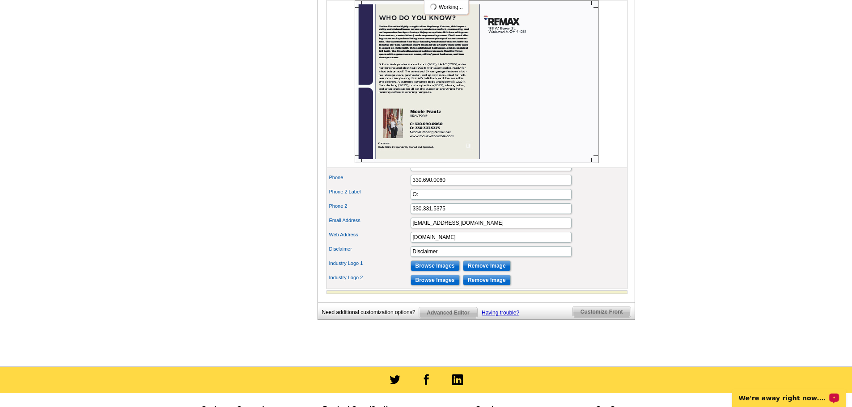
drag, startPoint x: 414, startPoint y: 342, endPoint x: 581, endPoint y: 418, distance: 183.7
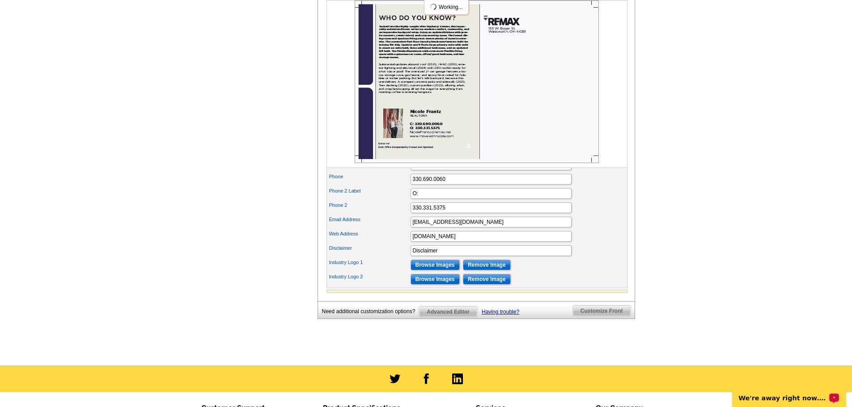
click at [581, 407] on html "Welcome back Nicole My Account Logout local_phone Same Day Design, Print, & Mai…" at bounding box center [426, 94] width 852 height 925
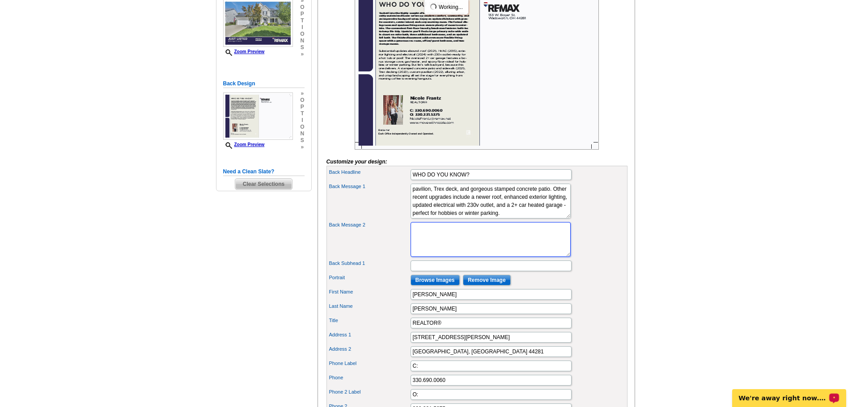
scroll to position [0, 0]
paste textarea "With 4 bedrooms, 2.5 baths, and flexible living space throughout, it's move-in …"
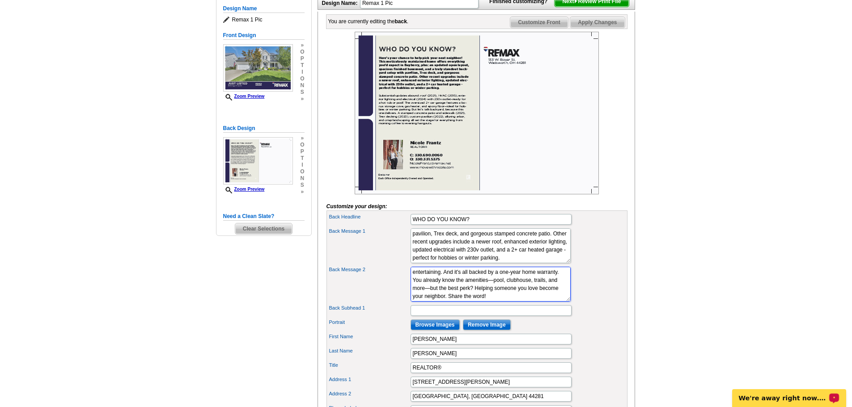
scroll to position [22, 0]
click at [414, 298] on textarea "I’ve been in the business for 15+ years, and I know how to read the market. We’…" at bounding box center [491, 284] width 160 height 35
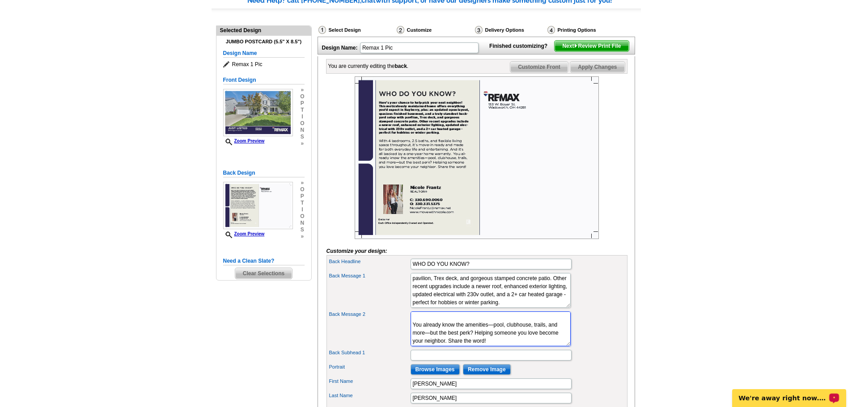
scroll to position [48, 0]
click at [518, 347] on textarea "I’ve been in the business for 15+ years, and I know how to read the market. We’…" at bounding box center [491, 329] width 160 height 35
type textarea "With 4 bedrooms, 2.5 baths, and flexible living space throughout, it's move-in …"
click at [492, 325] on div "Back Message 2 I’ve been in the business for 15+ years, and I know how to read …" at bounding box center [476, 329] width 297 height 38
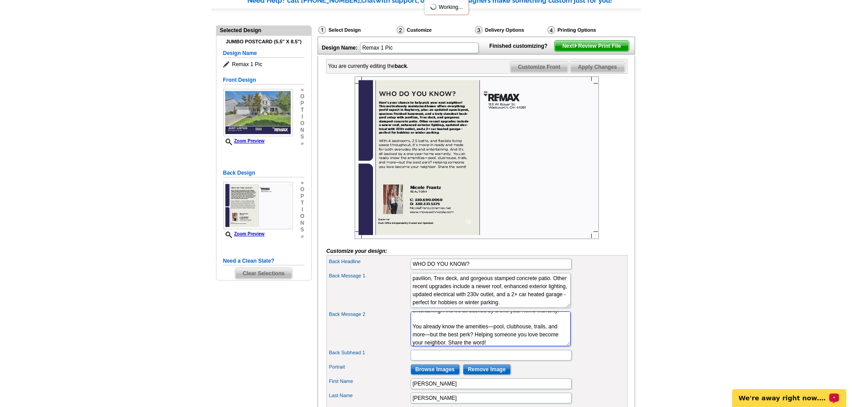
click at [492, 334] on textarea "I’ve been in the business for 15+ years, and I know how to read the market. We’…" at bounding box center [491, 329] width 160 height 35
click at [428, 361] on input "Back Subhead 1" at bounding box center [491, 355] width 161 height 11
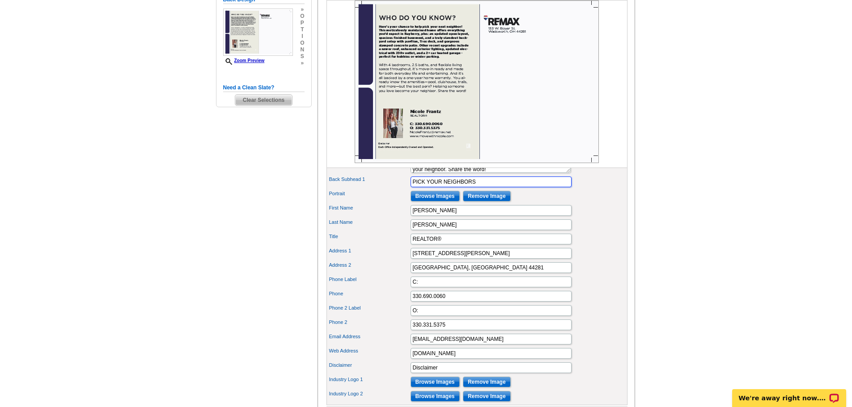
scroll to position [256, 0]
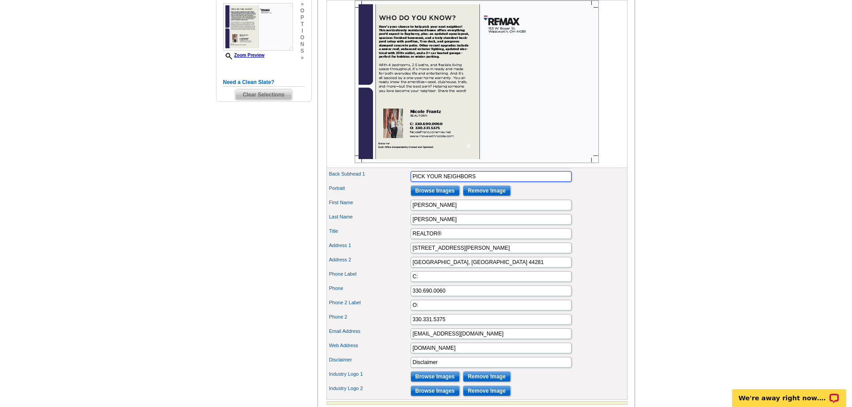
type input "PICK YOUR NEIGHBORS"
click at [604, 313] on div "Phone 2 Label O:" at bounding box center [476, 305] width 297 height 14
click at [554, 311] on input "O:" at bounding box center [491, 305] width 161 height 11
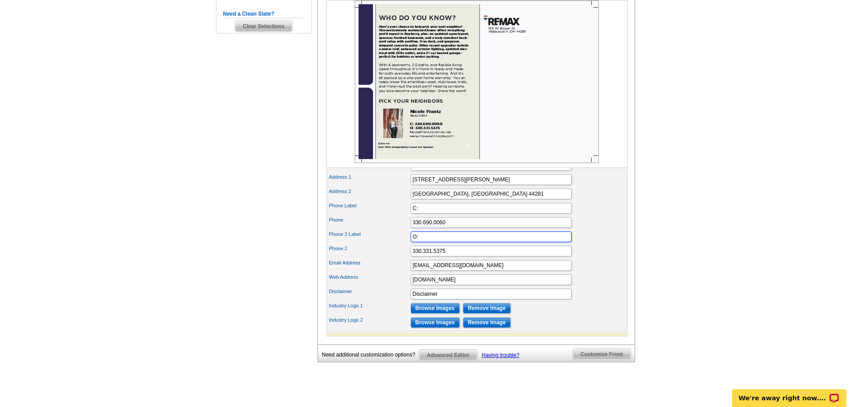
scroll to position [346, 0]
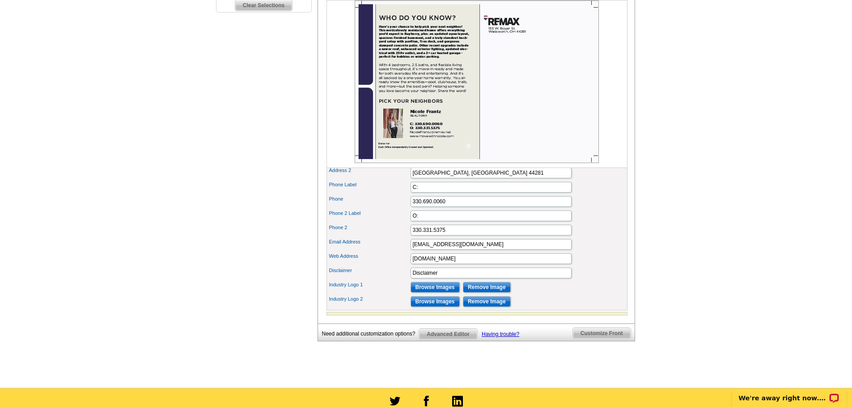
click at [449, 340] on span "Advanced Editor" at bounding box center [448, 334] width 58 height 11
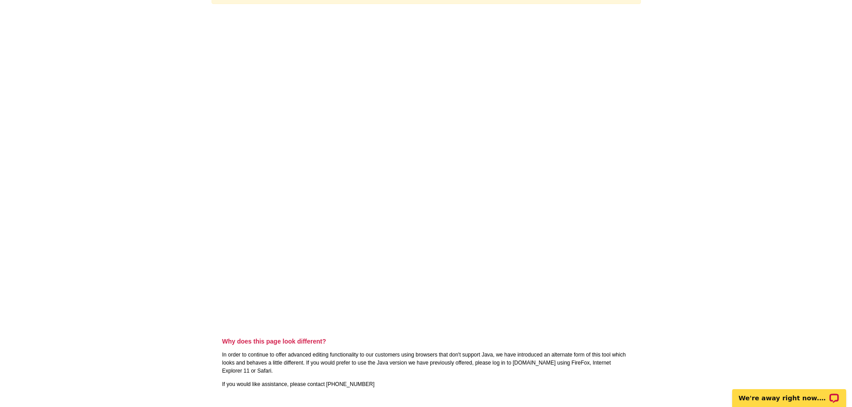
scroll to position [89, 0]
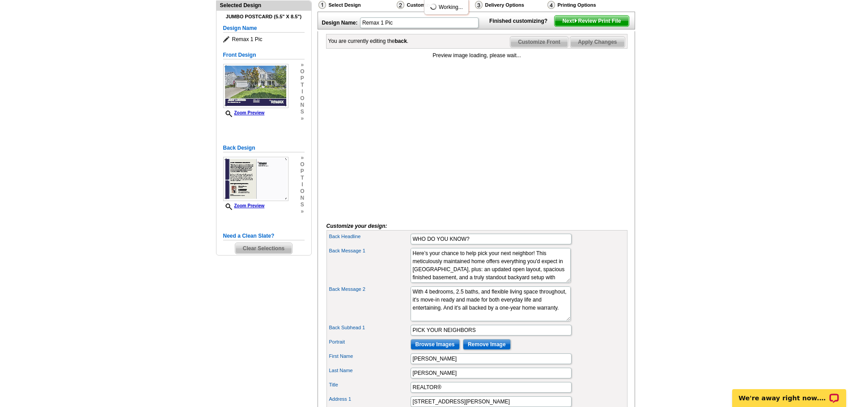
scroll to position [89, 0]
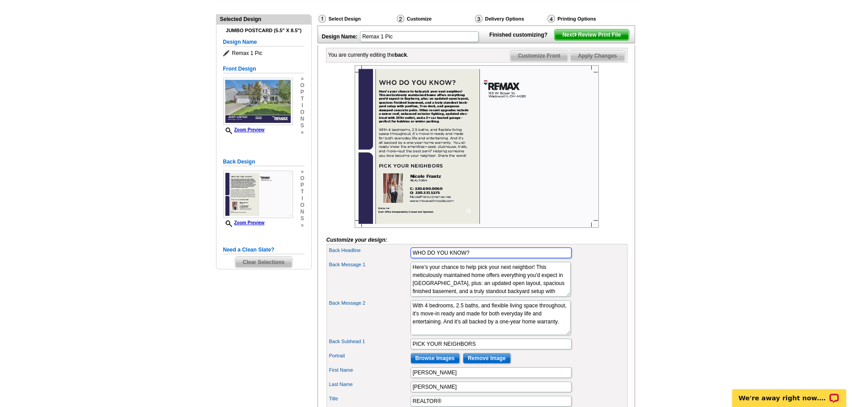
click at [477, 258] on input "WHO DO YOU KNOW?" at bounding box center [491, 253] width 161 height 11
type input "N"
type input "WHO DO YOU KNOW?"
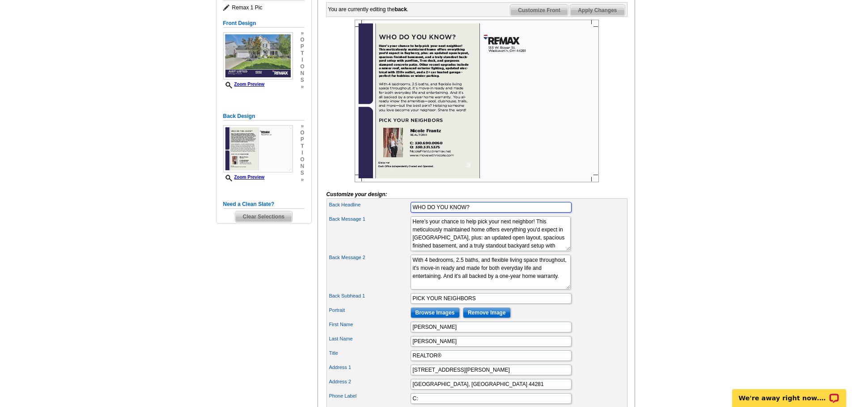
scroll to position [178, 0]
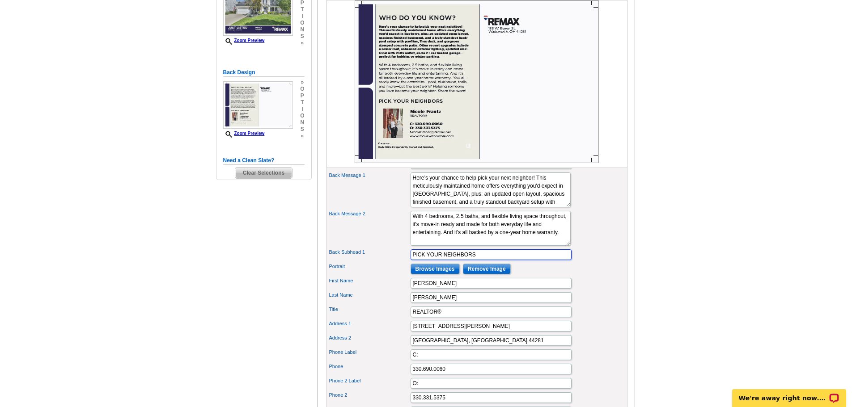
drag, startPoint x: 486, startPoint y: 270, endPoint x: 373, endPoint y: 263, distance: 113.3
click at [373, 262] on div "Back Subhead 1 PICK YOUR NEIGHBORS" at bounding box center [476, 255] width 297 height 14
type input "M"
type input "N"
type input "B"
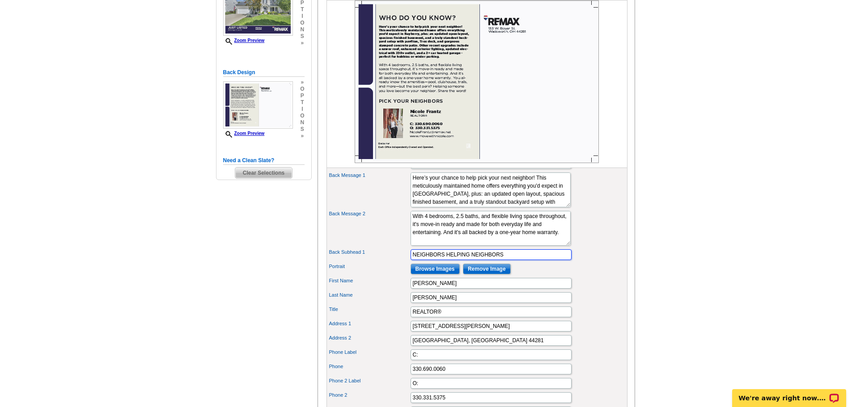
click at [506, 260] on input "NEIGHBORS HELPING NEIGHBORS" at bounding box center [491, 255] width 161 height 11
click at [524, 289] on input "[PERSON_NAME]" at bounding box center [491, 283] width 161 height 11
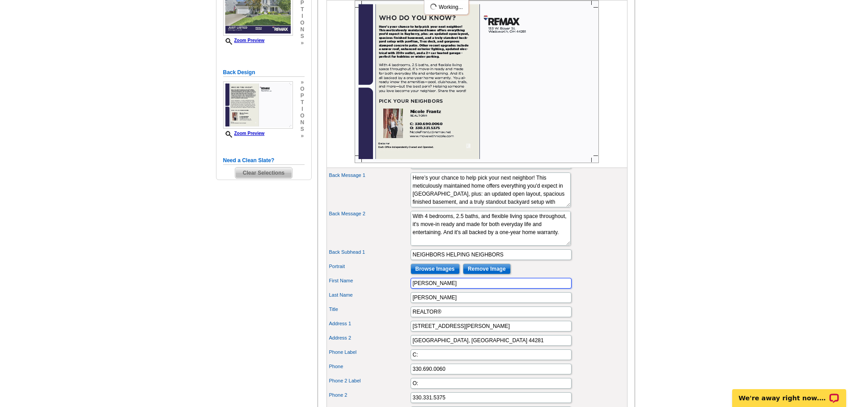
scroll to position [0, 0]
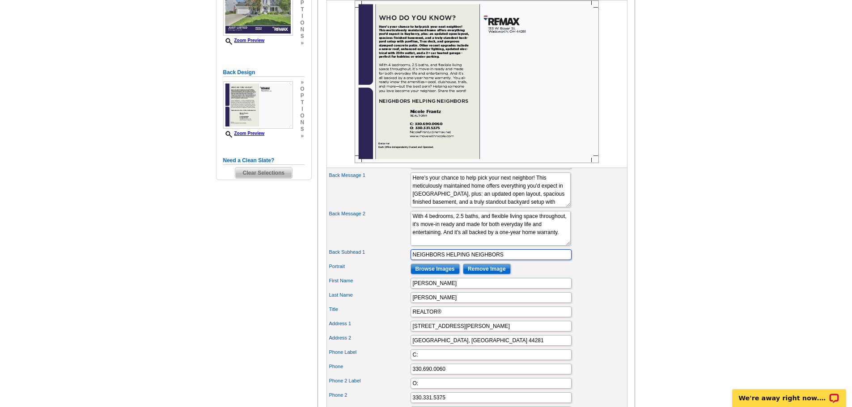
click at [513, 260] on input "NEIGHBORS HELPING NEIGHBORS" at bounding box center [491, 255] width 161 height 11
drag, startPoint x: 455, startPoint y: 327, endPoint x: 438, endPoint y: 328, distance: 17.5
click at [438, 318] on input "REALTOR®" at bounding box center [491, 312] width 161 height 11
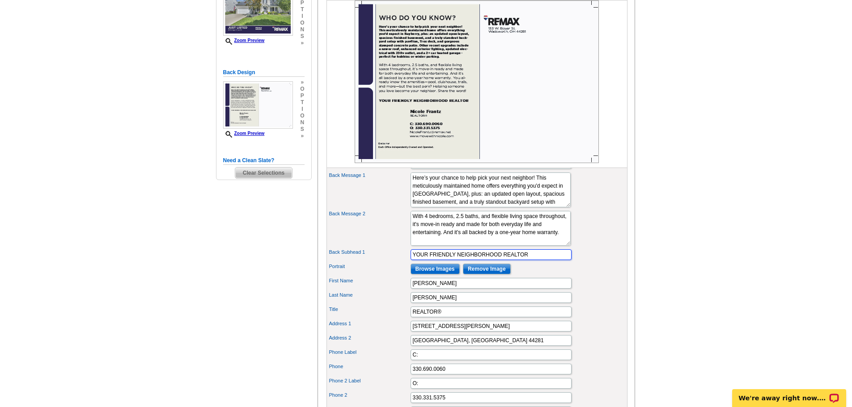
click at [532, 260] on input "YOUR FRIENDLY NEIGHBORHOOD REALTOR" at bounding box center [491, 255] width 161 height 11
paste input "®"
click at [452, 318] on input "REALTOR®" at bounding box center [491, 312] width 161 height 11
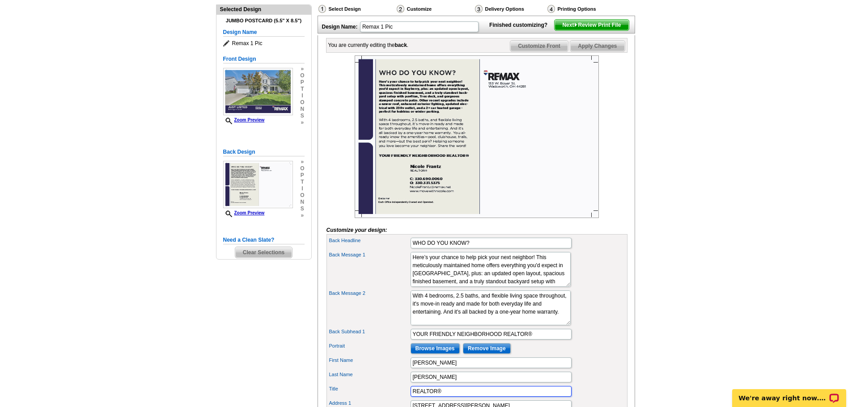
scroll to position [89, 0]
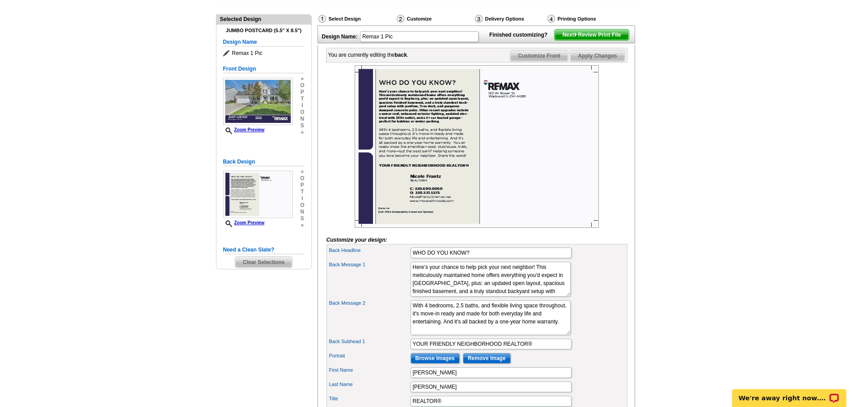
click at [415, 199] on img at bounding box center [477, 146] width 244 height 163
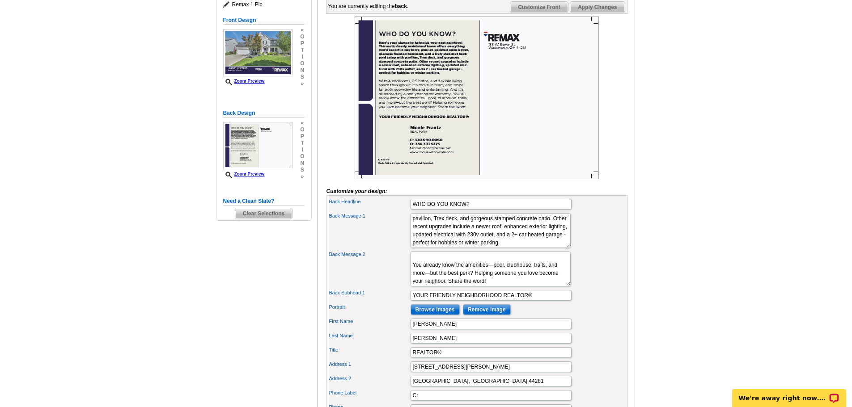
scroll to position [0, 0]
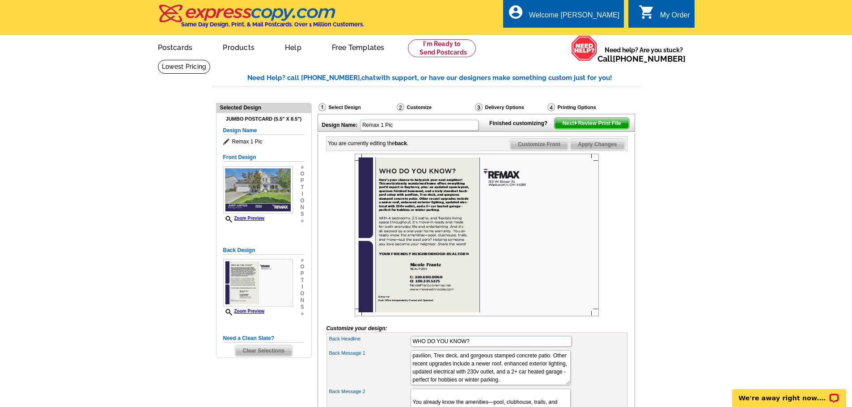
click at [811, 262] on main "Need Help? call 800-260-5887, chat with support, or have our designers make som…" at bounding box center [426, 396] width 852 height 674
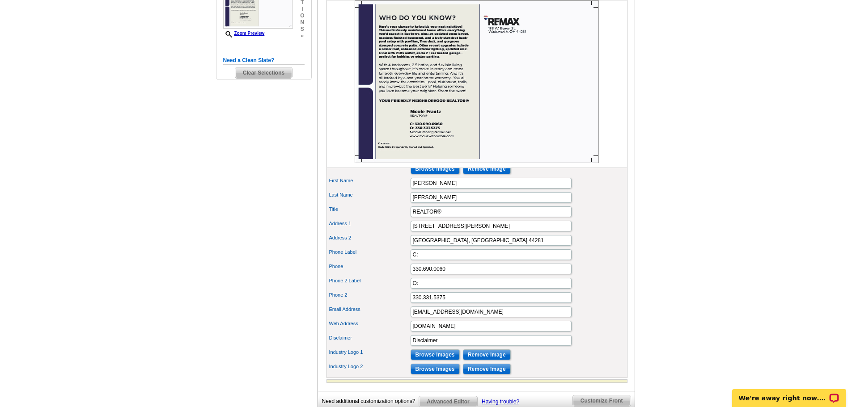
scroll to position [402, 0]
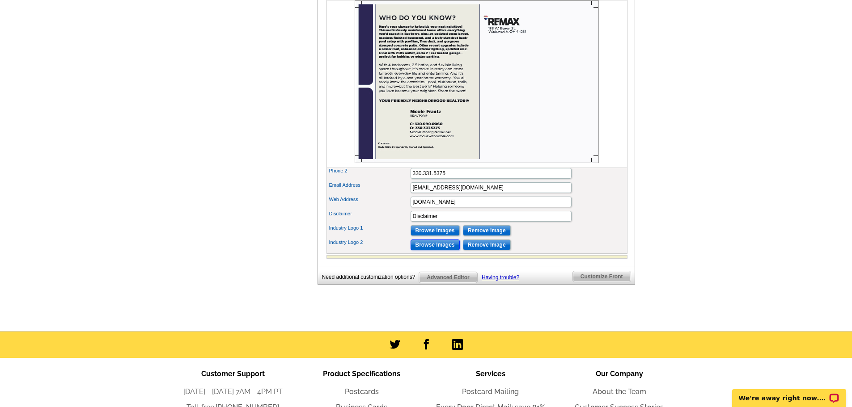
click at [448, 250] on input "Browse Images" at bounding box center [435, 245] width 49 height 11
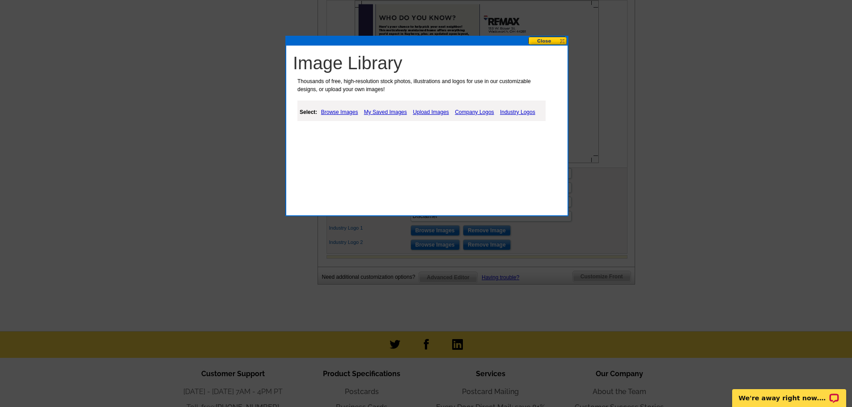
click at [386, 111] on link "My Saved Images" at bounding box center [385, 112] width 47 height 11
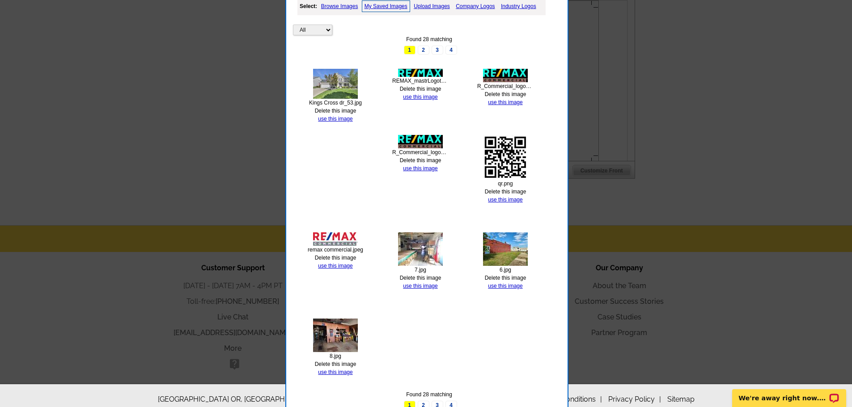
scroll to position [533, 0]
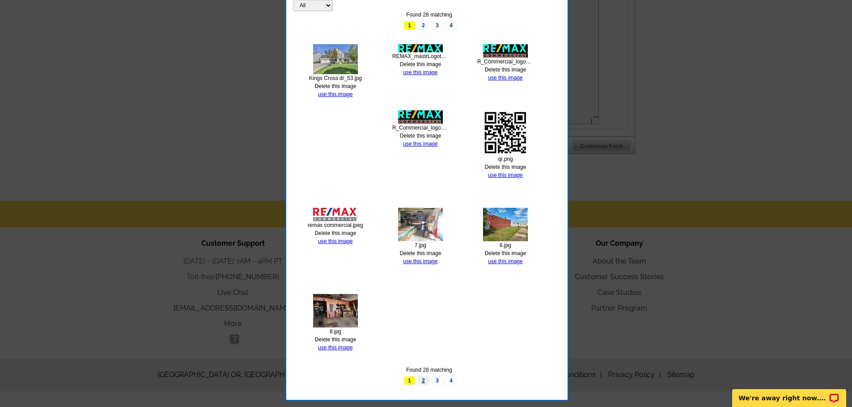
click at [419, 377] on link "2" at bounding box center [424, 381] width 12 height 9
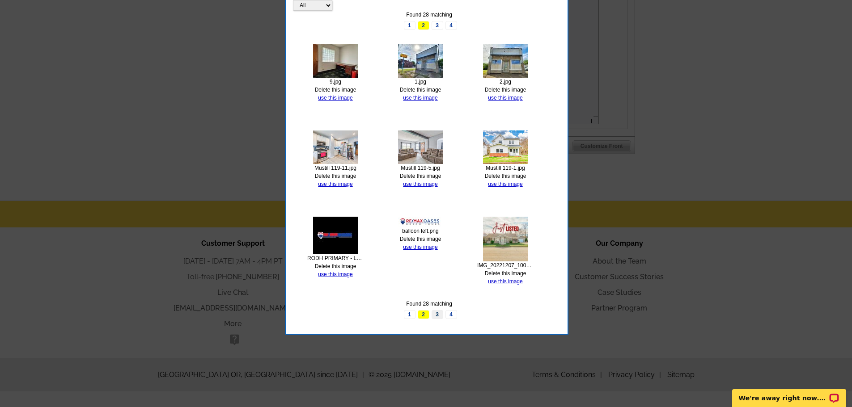
click at [436, 316] on link "3" at bounding box center [438, 314] width 12 height 9
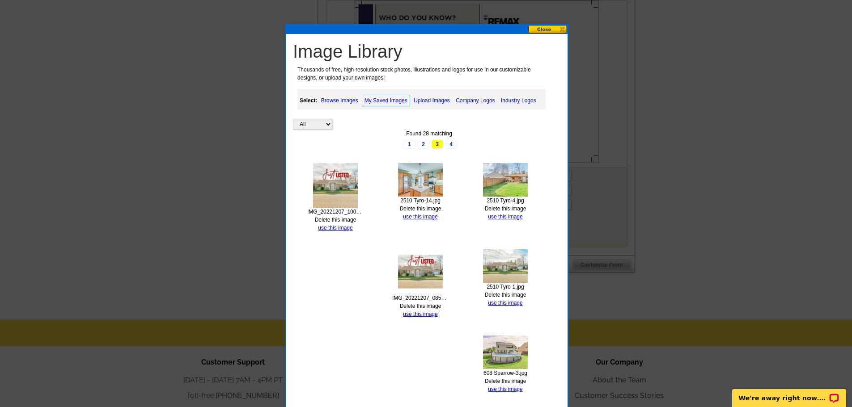
scroll to position [435, 0]
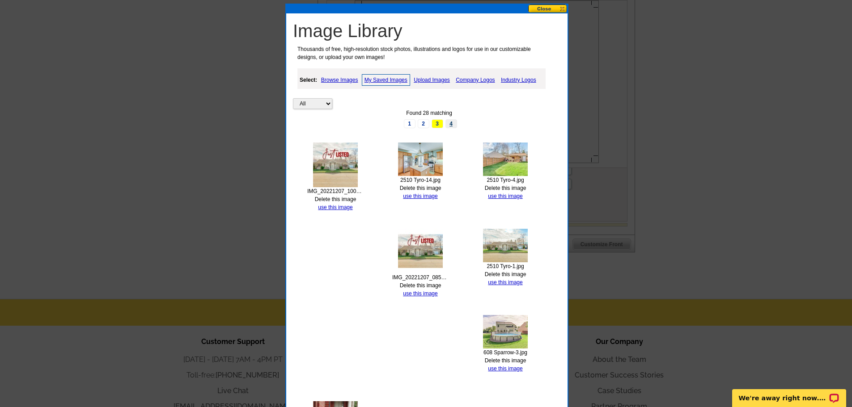
click at [446, 120] on link "4" at bounding box center [451, 123] width 12 height 9
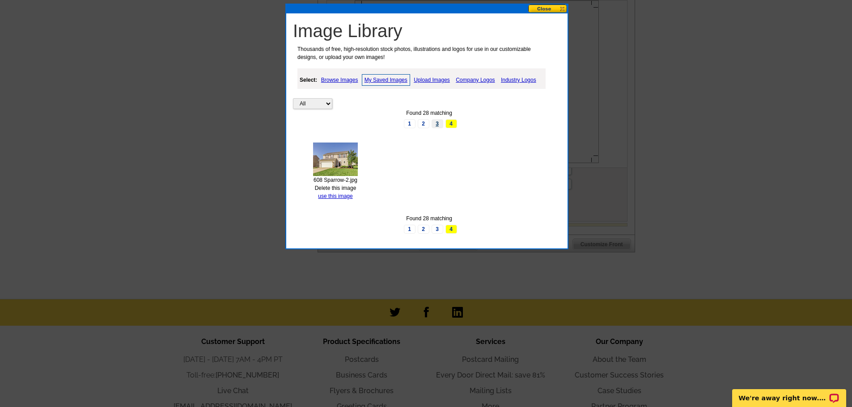
click at [438, 127] on link "3" at bounding box center [438, 123] width 12 height 9
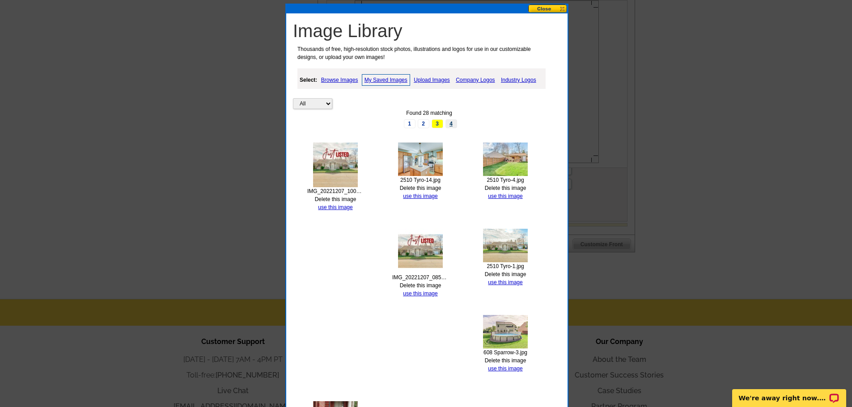
click at [449, 127] on link "4" at bounding box center [451, 123] width 12 height 9
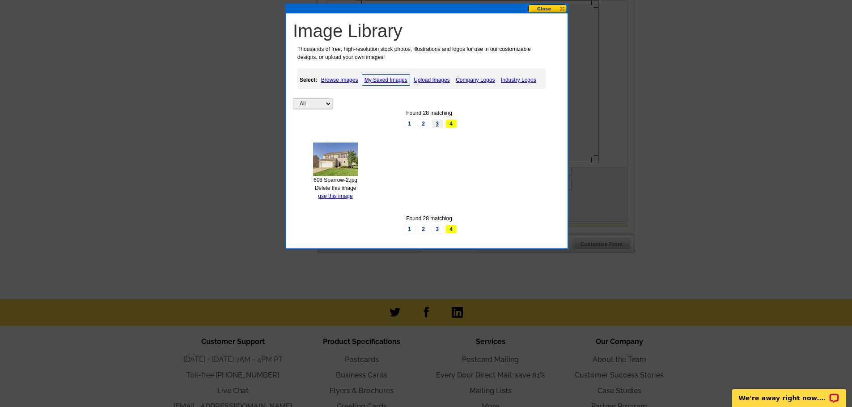
click at [434, 125] on link "3" at bounding box center [438, 123] width 12 height 9
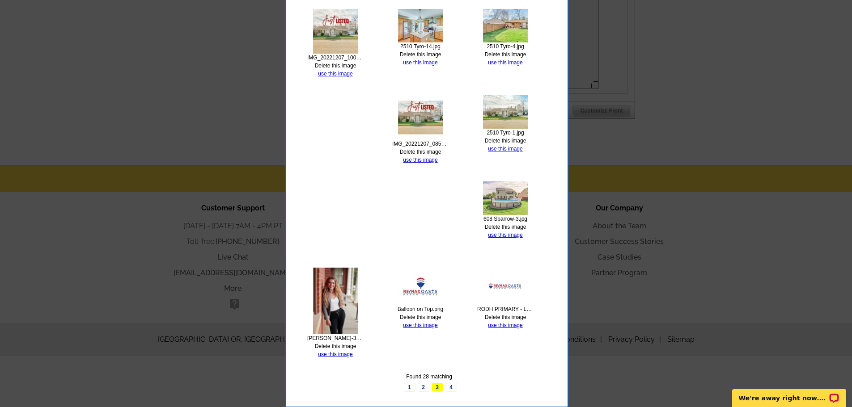
scroll to position [569, 0]
click at [496, 324] on link "use this image" at bounding box center [505, 325] width 34 height 6
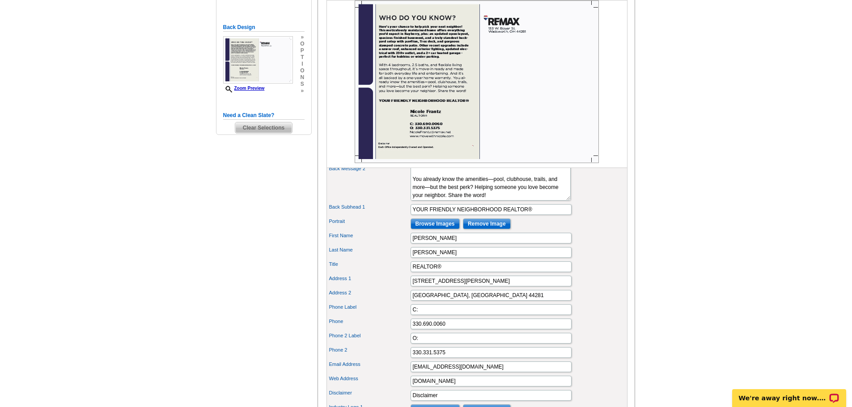
scroll to position [224, 0]
click at [437, 229] on input "Browse Images" at bounding box center [435, 223] width 49 height 11
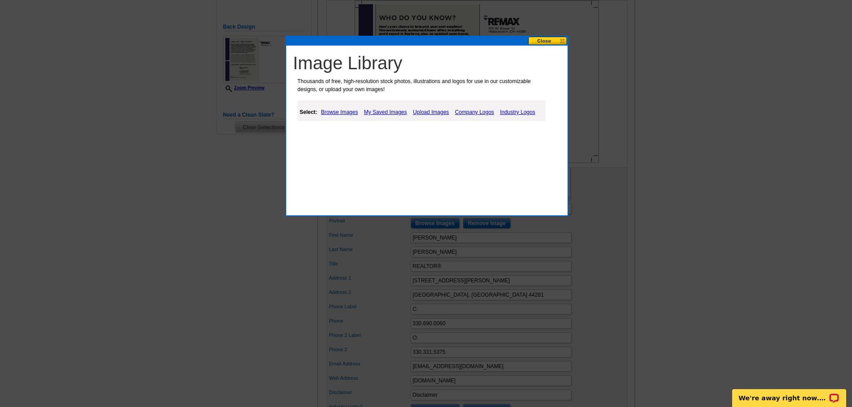
click at [385, 110] on link "My Saved Images" at bounding box center [385, 112] width 47 height 11
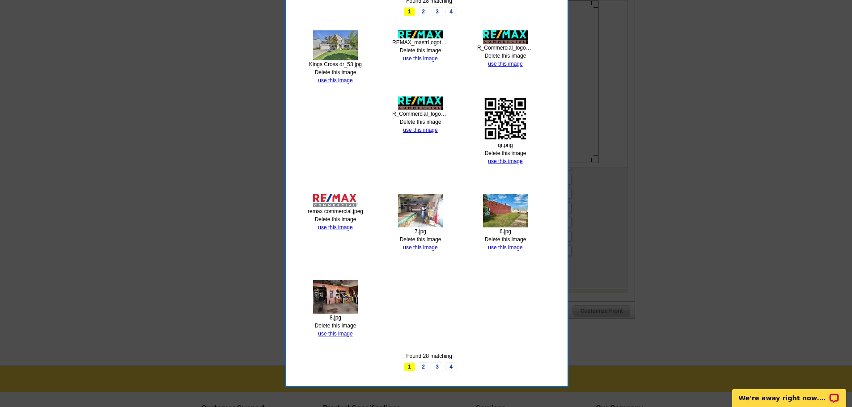
scroll to position [402, 0]
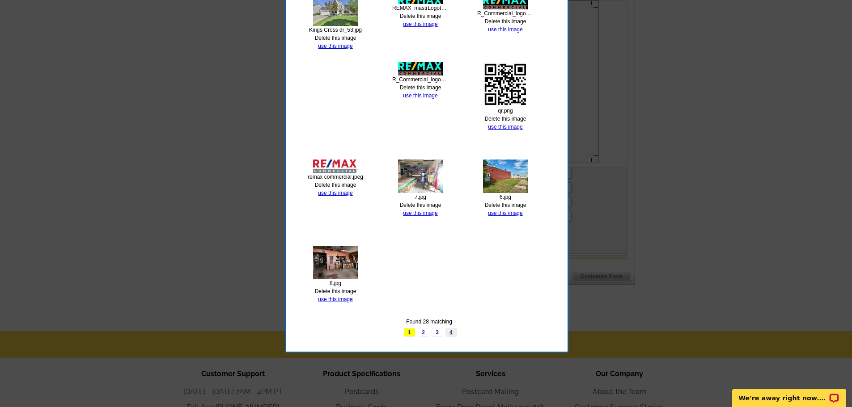
click at [450, 334] on link "4" at bounding box center [451, 332] width 12 height 9
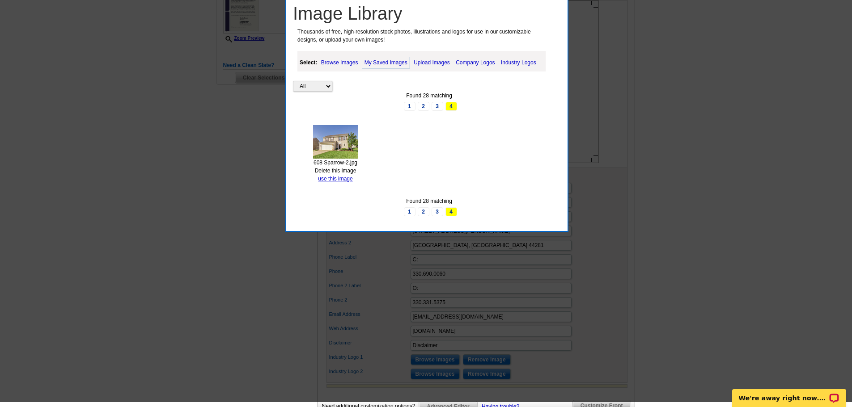
scroll to position [268, 0]
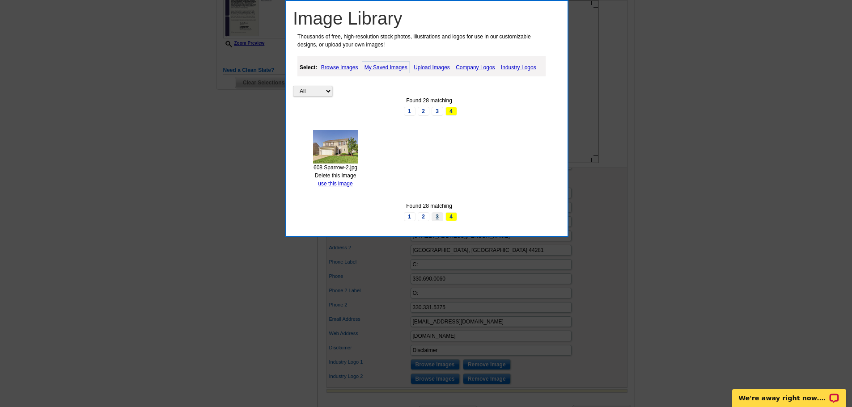
click at [436, 217] on link "3" at bounding box center [438, 216] width 12 height 9
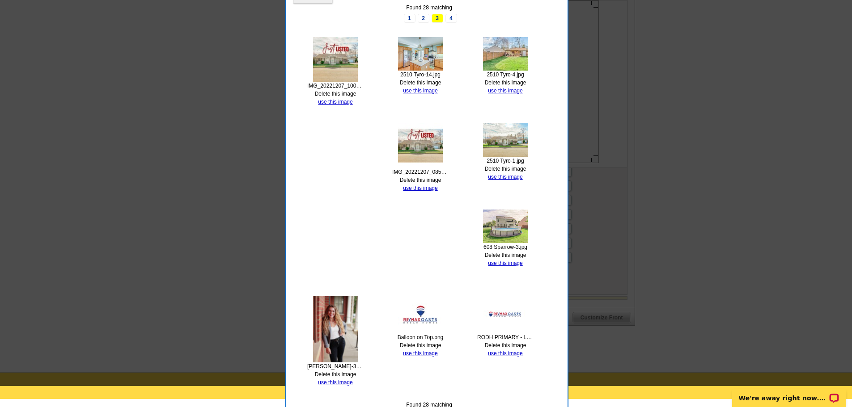
scroll to position [402, 0]
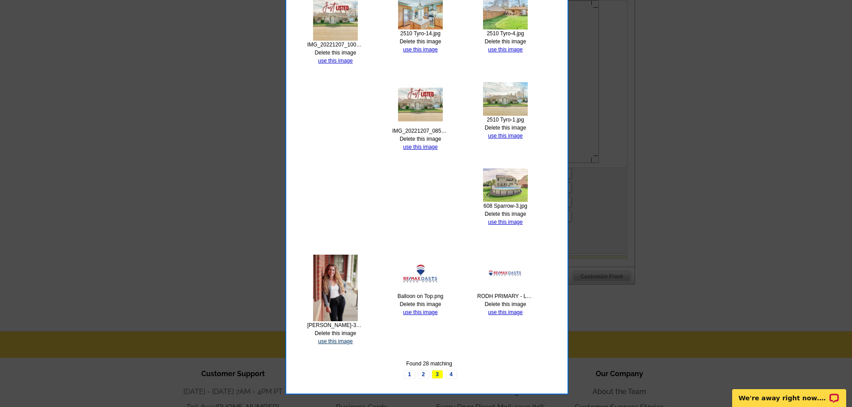
click at [338, 344] on link "use this image" at bounding box center [335, 342] width 34 height 6
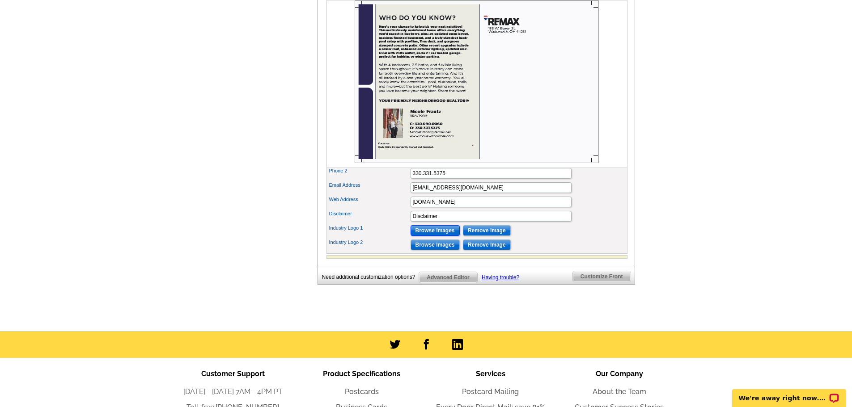
click at [435, 236] on input "Browse Images" at bounding box center [435, 230] width 49 height 11
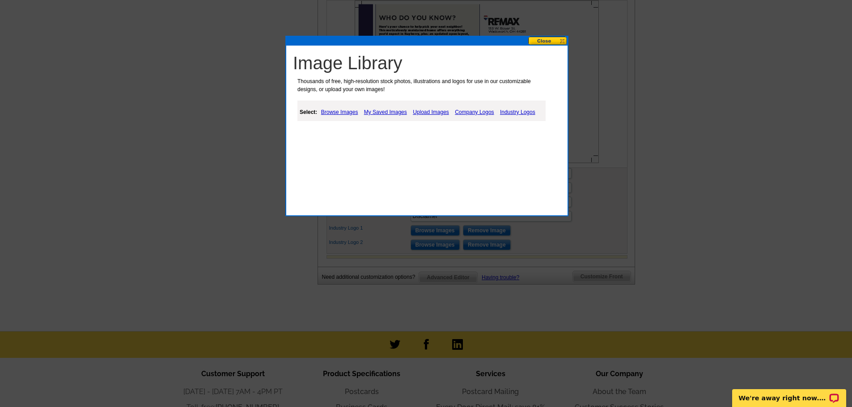
click at [390, 113] on link "My Saved Images" at bounding box center [385, 112] width 47 height 11
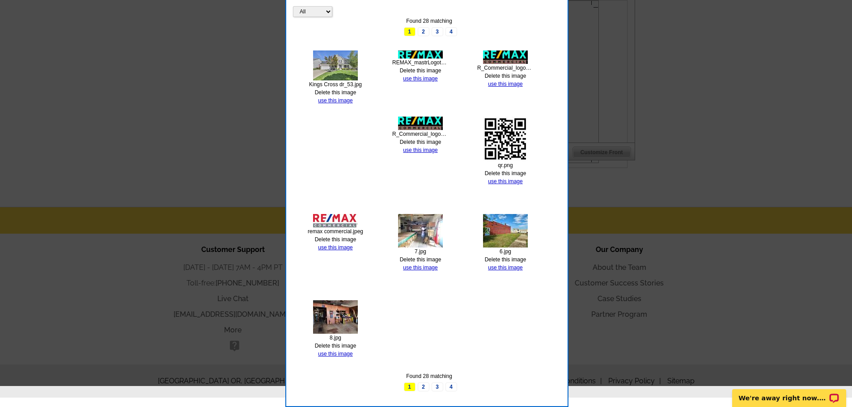
scroll to position [533, 0]
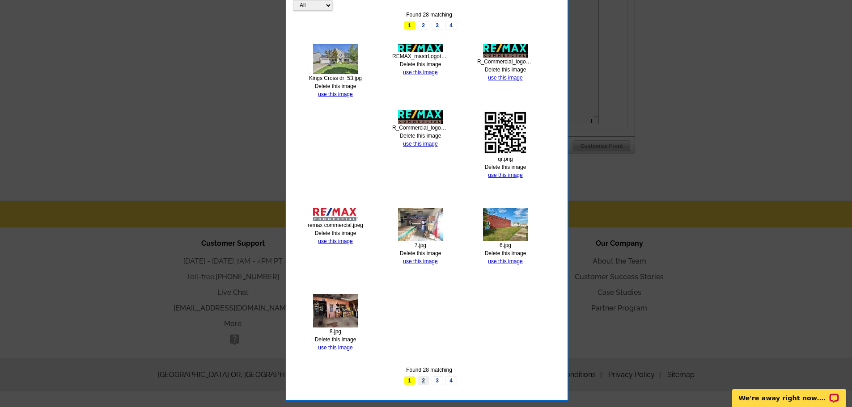
click at [420, 384] on link "2" at bounding box center [424, 381] width 12 height 9
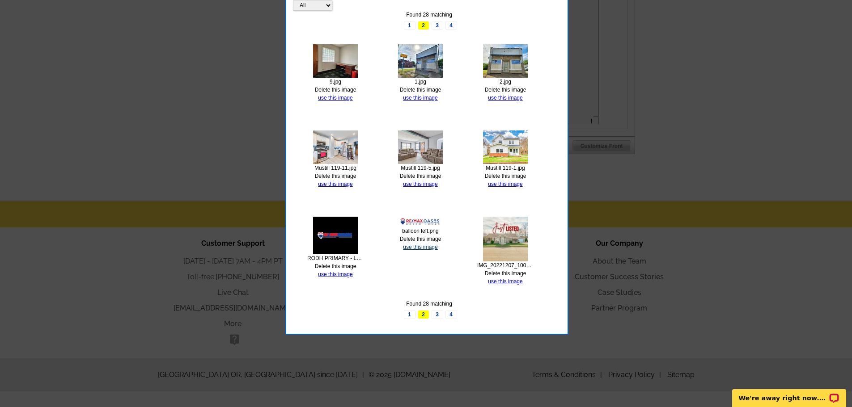
click at [422, 246] on link "use this image" at bounding box center [420, 247] width 34 height 6
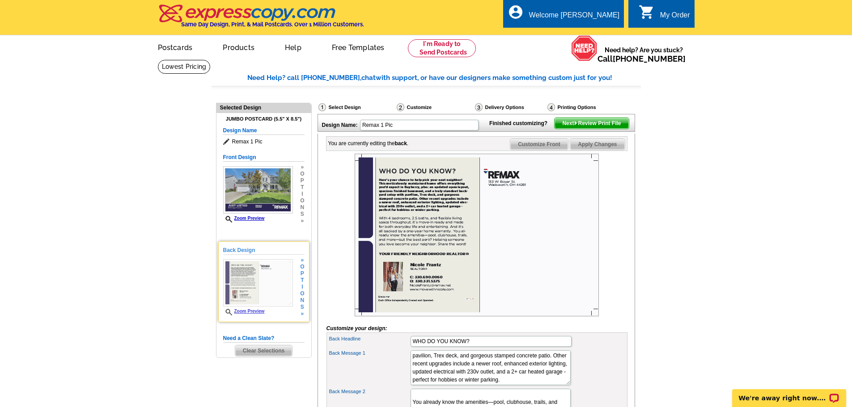
click at [258, 313] on link "Zoom Preview" at bounding box center [244, 311] width 42 height 5
click at [253, 314] on link "Zoom Preview" at bounding box center [244, 311] width 42 height 5
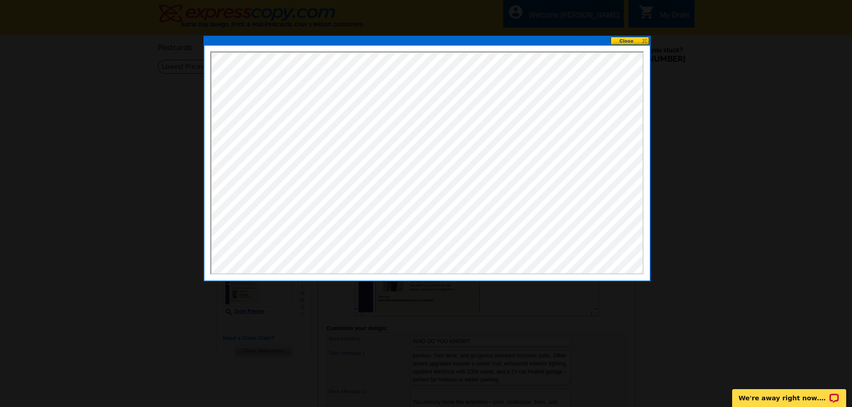
click at [637, 42] on button at bounding box center [629, 41] width 39 height 8
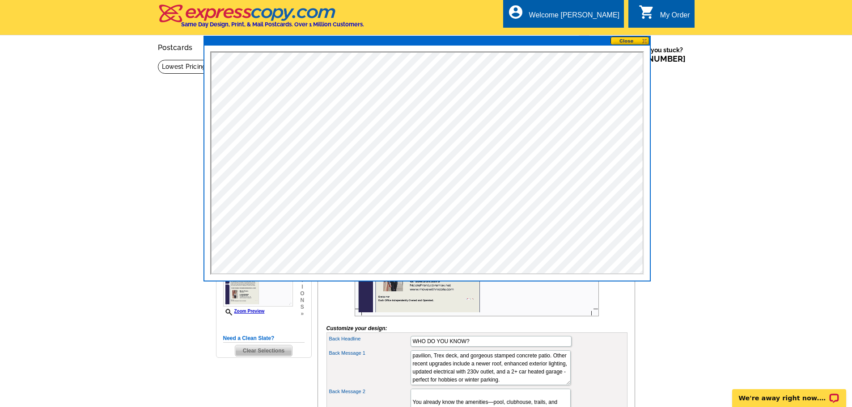
click at [644, 43] on button at bounding box center [629, 41] width 39 height 8
click at [624, 40] on button at bounding box center [629, 41] width 39 height 8
click at [647, 41] on button at bounding box center [629, 41] width 39 height 8
click at [647, 40] on button at bounding box center [629, 41] width 39 height 8
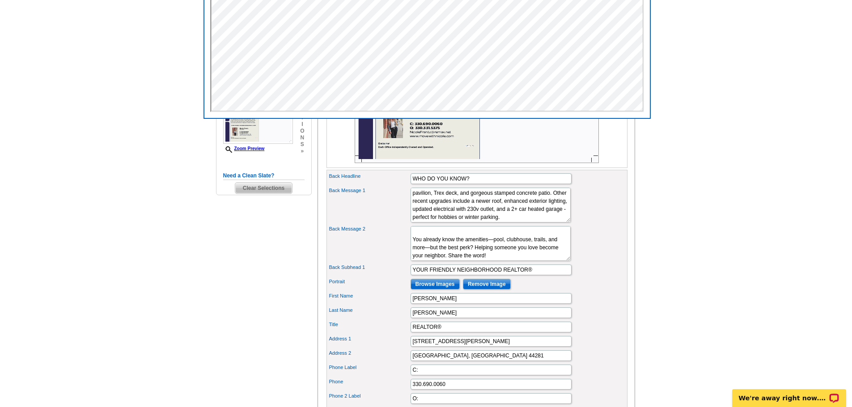
scroll to position [179, 0]
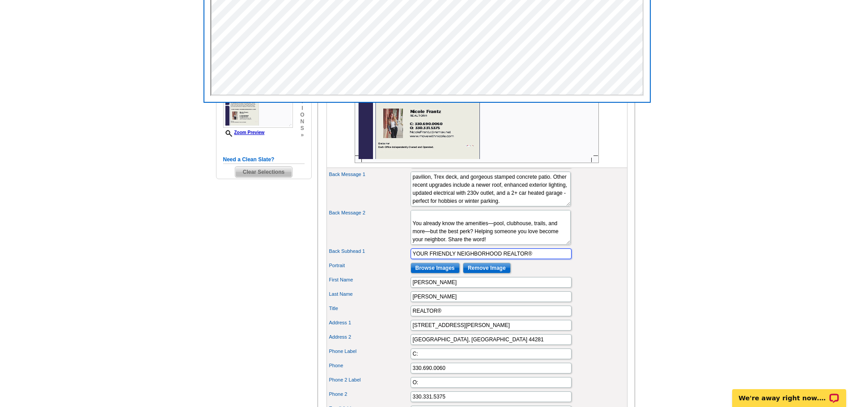
drag, startPoint x: 500, startPoint y: 270, endPoint x: 430, endPoint y: 275, distance: 70.9
click at [430, 261] on div "Back Subhead 1 YOUR FRIENDLY NEIGHBORHOOD REALTOR®" at bounding box center [476, 254] width 297 height 14
drag, startPoint x: 430, startPoint y: 271, endPoint x: 393, endPoint y: 273, distance: 36.7
click at [393, 261] on div "Back Subhead 1 YOUR NEIGHBOR AND LOCAL REALTOR®" at bounding box center [476, 254] width 297 height 14
drag, startPoint x: 489, startPoint y: 269, endPoint x: 414, endPoint y: 271, distance: 75.6
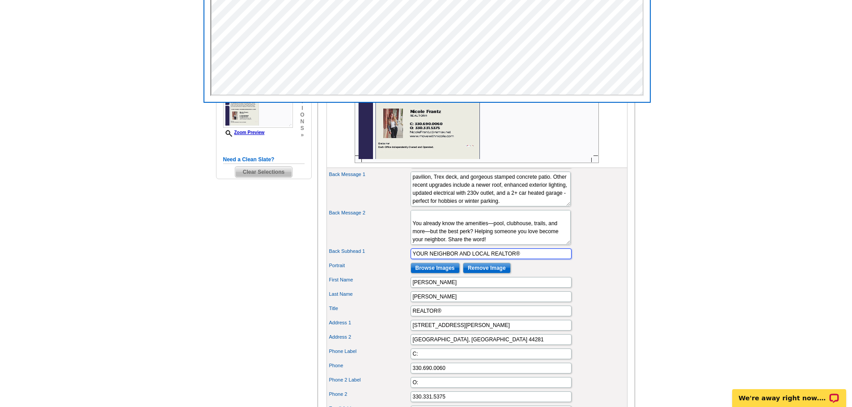
click at [414, 259] on input "YOUR NEIGHBOR AND LOCAL REALTOR®" at bounding box center [491, 254] width 161 height 11
click at [476, 259] on input "Your local REALTOR®" at bounding box center [491, 254] width 161 height 11
drag, startPoint x: 519, startPoint y: 266, endPoint x: 468, endPoint y: 271, distance: 51.2
click at [468, 259] on input "Your local REALTOR® AND neighbor!" at bounding box center [491, 254] width 161 height 11
drag, startPoint x: 436, startPoint y: 269, endPoint x: 396, endPoint y: 271, distance: 39.4
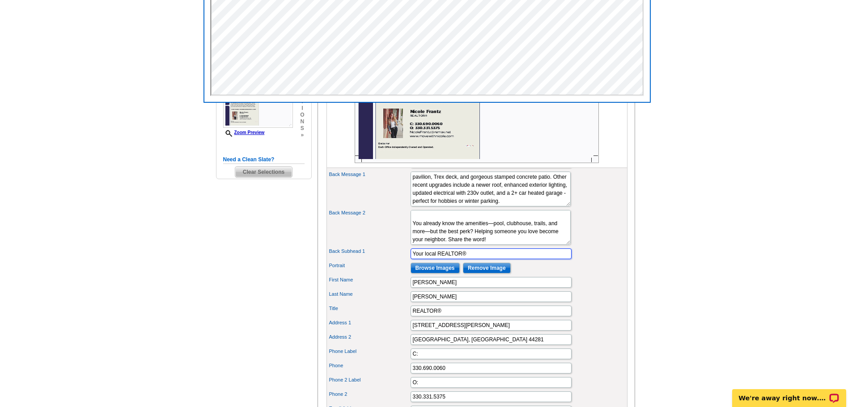
click at [396, 261] on div "Back Subhead 1 Your local REALTOR®" at bounding box center [476, 254] width 297 height 14
click at [489, 259] on input "YOUR LOCAL REALTOR®" at bounding box center [491, 254] width 161 height 11
type input "YOUR LOCAL REALTOR® AND NEIGHBOR"
click at [527, 288] on input "[PERSON_NAME]" at bounding box center [491, 282] width 161 height 11
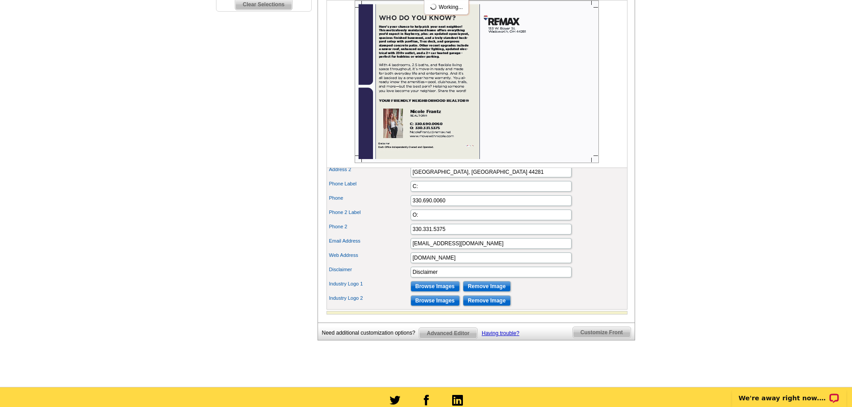
scroll to position [358, 0]
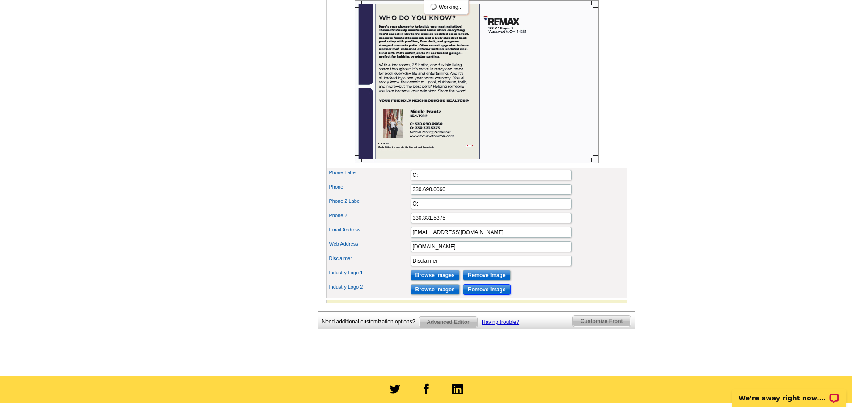
click at [491, 295] on input "Remove Image" at bounding box center [487, 289] width 48 height 11
click at [502, 225] on div "Phone 2 330.331.5375" at bounding box center [476, 218] width 297 height 14
click at [502, 209] on input "O:" at bounding box center [491, 204] width 161 height 11
click at [499, 281] on input "Remove Image" at bounding box center [487, 275] width 48 height 11
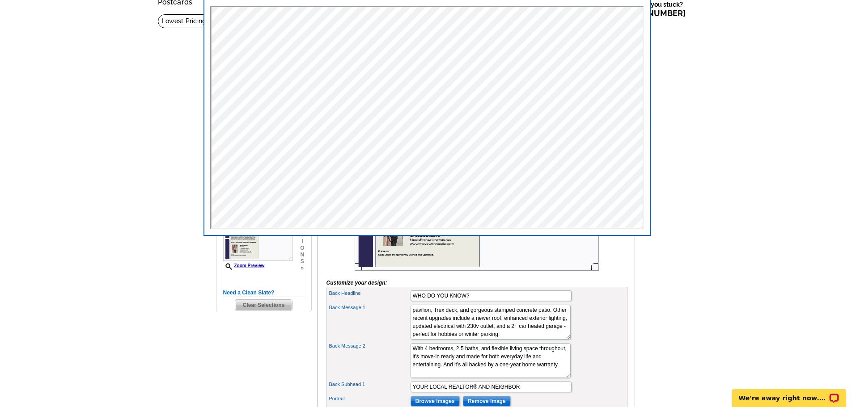
scroll to position [0, 0]
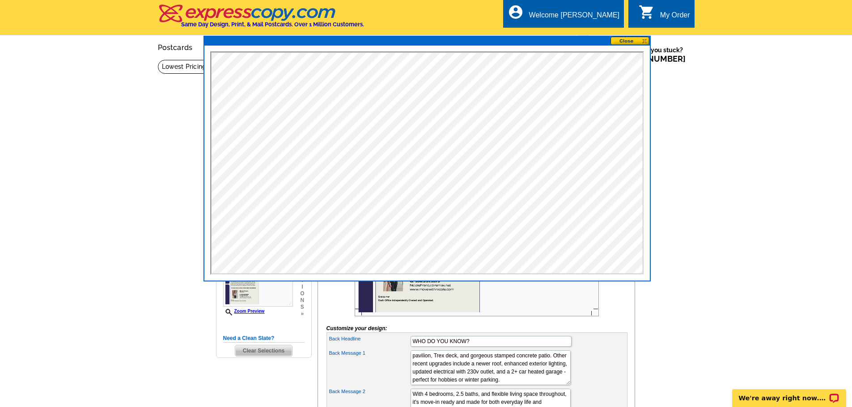
click at [623, 38] on button at bounding box center [629, 41] width 39 height 8
click at [614, 39] on button at bounding box center [629, 41] width 39 height 8
click at [645, 38] on button at bounding box center [629, 41] width 39 height 8
click at [683, 90] on main "Need Help? call 800-260-5887, chat with support, or have our designers make som…" at bounding box center [426, 396] width 852 height 674
click at [646, 43] on button at bounding box center [629, 41] width 39 height 8
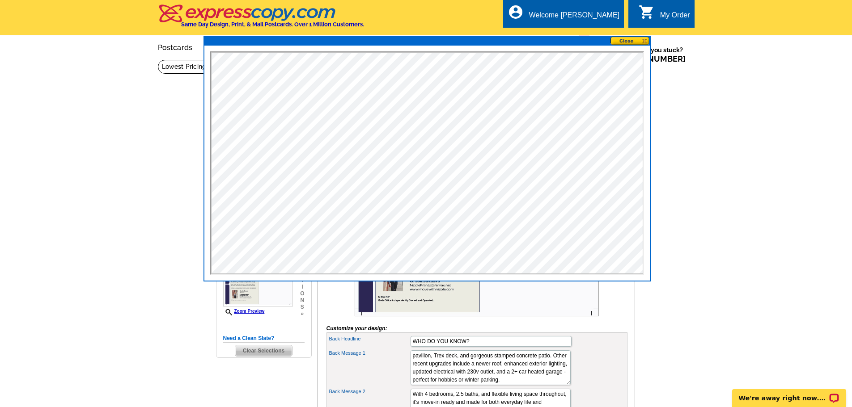
click at [633, 39] on button at bounding box center [629, 41] width 39 height 8
click at [611, 39] on button at bounding box center [629, 41] width 39 height 8
click at [589, 38] on div at bounding box center [426, 41] width 445 height 9
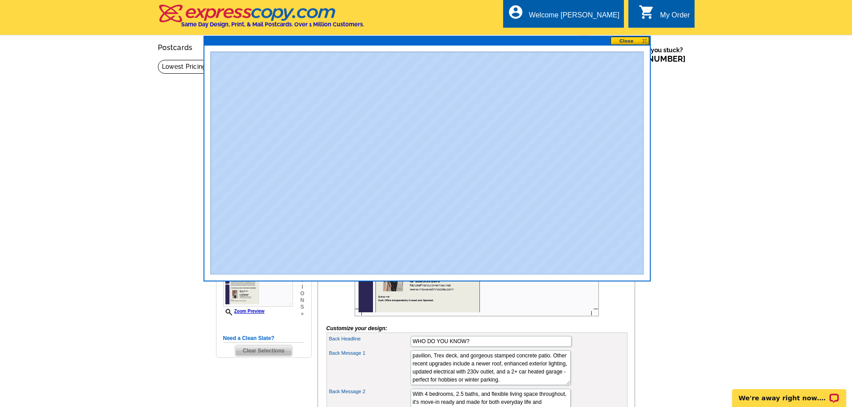
drag, startPoint x: 603, startPoint y: 39, endPoint x: 603, endPoint y: 51, distance: 11.2
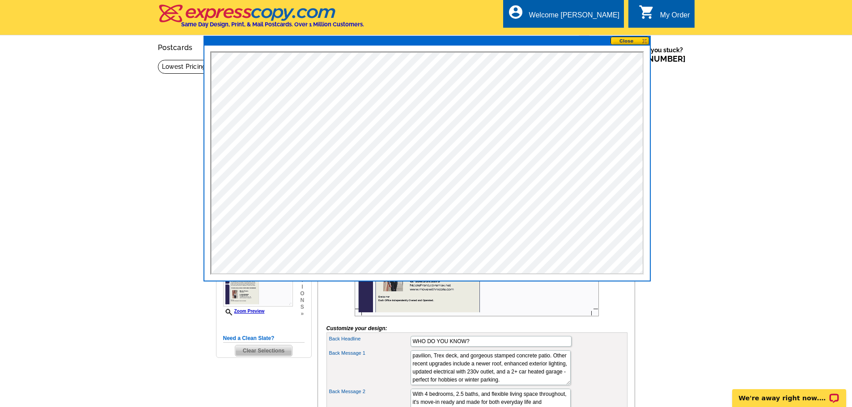
click at [604, 44] on div at bounding box center [426, 41] width 445 height 9
drag, startPoint x: 604, startPoint y: 44, endPoint x: 644, endPoint y: 42, distance: 40.3
click at [644, 40] on div at bounding box center [426, 41] width 445 height 9
click at [646, 42] on button at bounding box center [629, 41] width 39 height 8
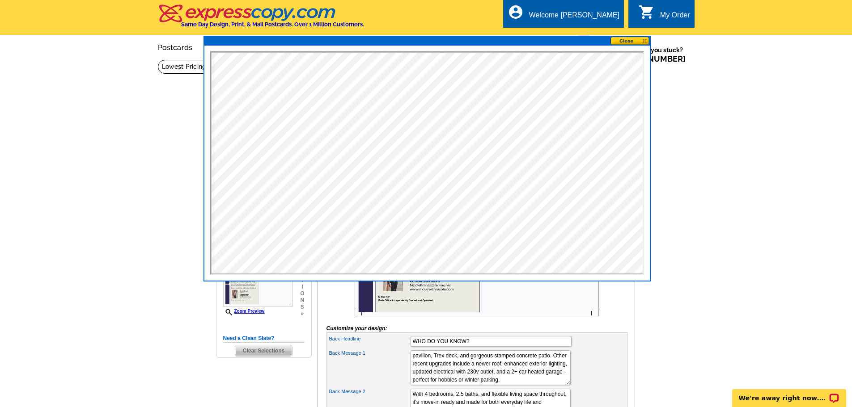
click at [646, 42] on button at bounding box center [629, 41] width 39 height 8
click at [648, 38] on button at bounding box center [629, 41] width 39 height 8
click at [712, 99] on main "Need Help? call 800-260-5887, chat with support, or have our designers make som…" at bounding box center [426, 396] width 852 height 674
click at [647, 40] on button at bounding box center [629, 41] width 39 height 8
click at [703, 130] on main "Need Help? call 800-260-5887, chat with support, or have our designers make som…" at bounding box center [426, 396] width 852 height 674
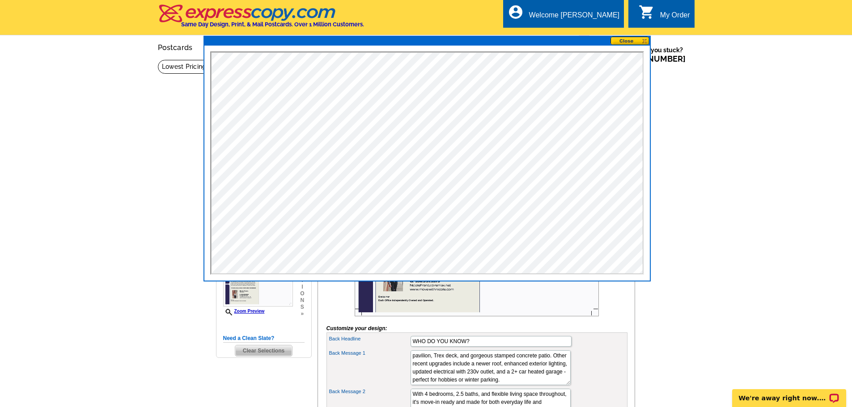
click at [643, 43] on button at bounding box center [629, 41] width 39 height 8
click at [644, 42] on button at bounding box center [629, 41] width 39 height 8
click at [173, 246] on main "Need Help? call 800-260-5887, chat with support, or have our designers make som…" at bounding box center [426, 396] width 852 height 674
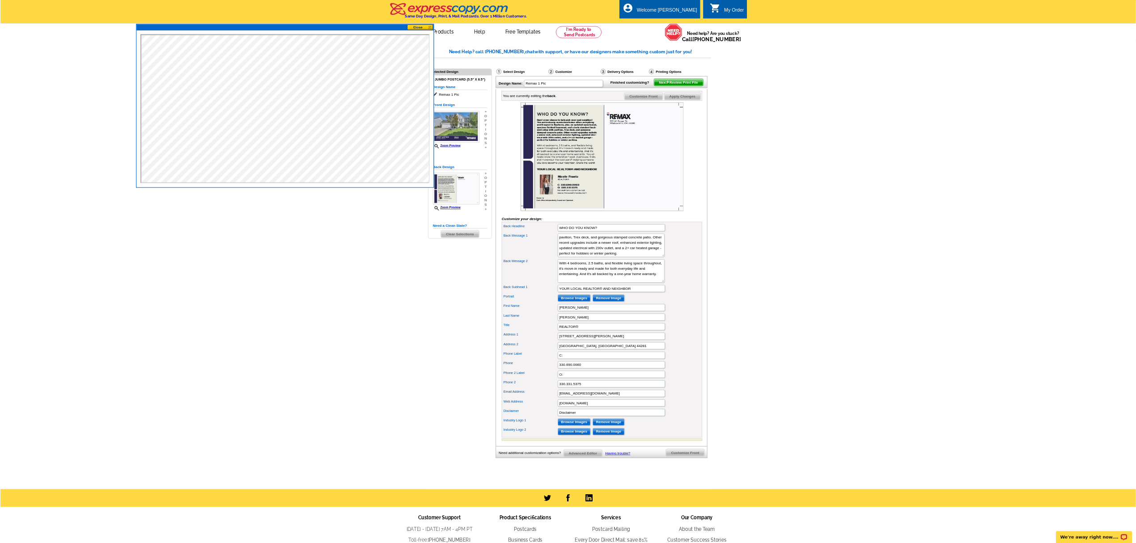
scroll to position [40, 0]
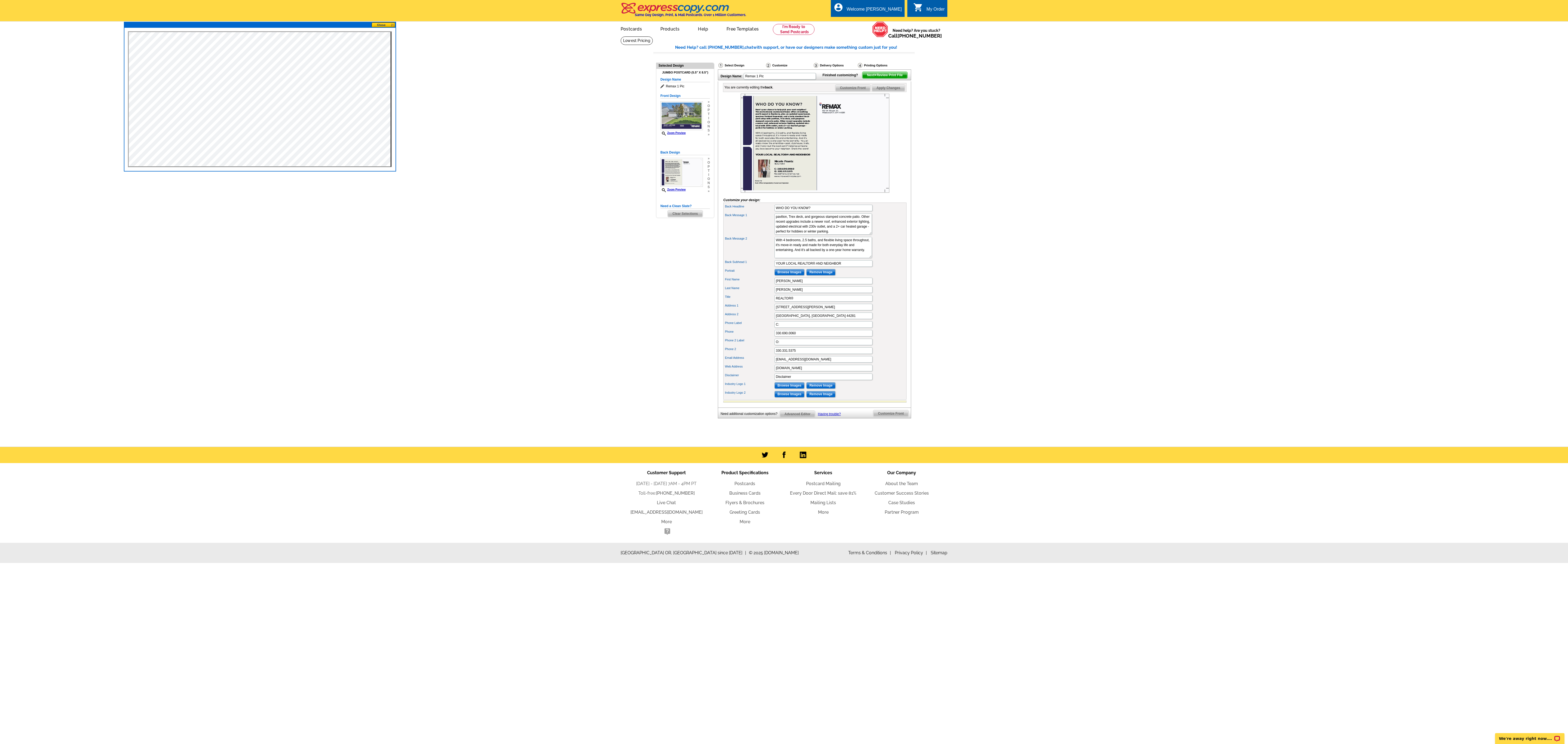
click at [519, 208] on main "Need Help? call 800-260-5887, chat with support, or have our designers make som…" at bounding box center [784, 241] width 1568 height 410
click at [519, 120] on img at bounding box center [682, 115] width 43 height 29
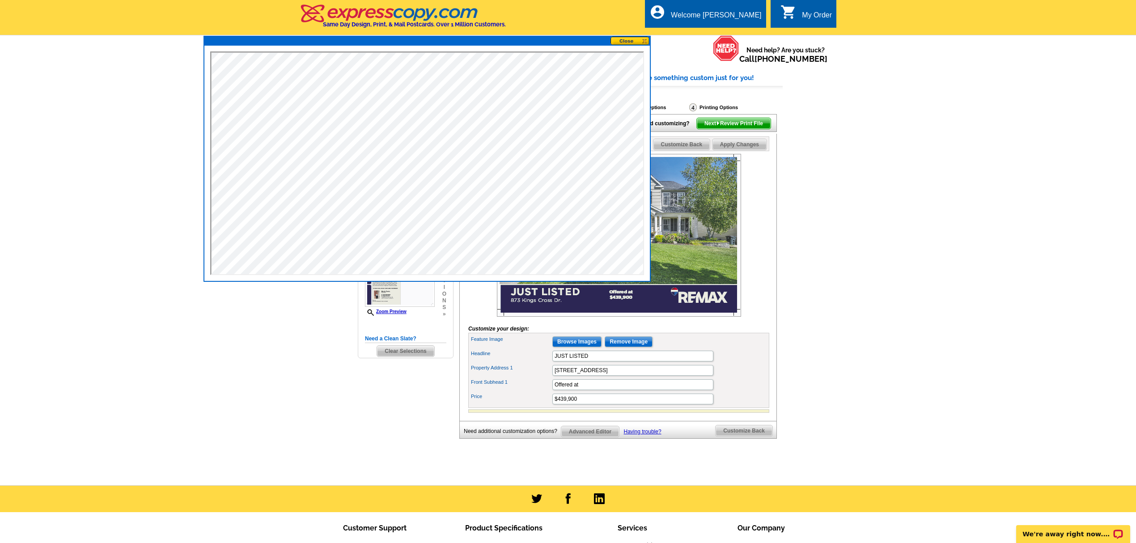
drag, startPoint x: 2508, startPoint y: 0, endPoint x: 628, endPoint y: 40, distance: 1880.1
click at [628, 40] on button at bounding box center [629, 41] width 39 height 8
click at [753, 129] on span "Next Review Print File" at bounding box center [734, 123] width 74 height 11
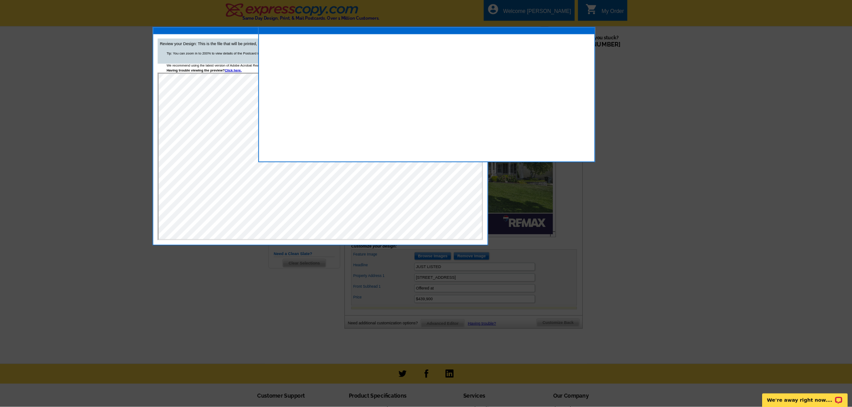
scroll to position [0, 0]
click at [314, 92] on link "Click here." at bounding box center [311, 93] width 23 height 5
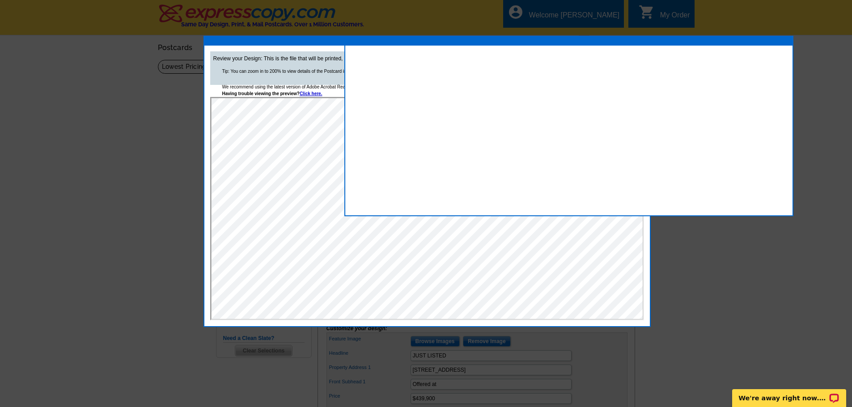
drag, startPoint x: 1095, startPoint y: 4, endPoint x: 528, endPoint y: 43, distance: 568.4
click at [528, 44] on div at bounding box center [568, 41] width 447 height 9
click at [778, 42] on div at bounding box center [568, 40] width 447 height 9
drag, startPoint x: 775, startPoint y: 43, endPoint x: 767, endPoint y: 43, distance: 7.2
click at [767, 43] on div at bounding box center [568, 40] width 447 height 9
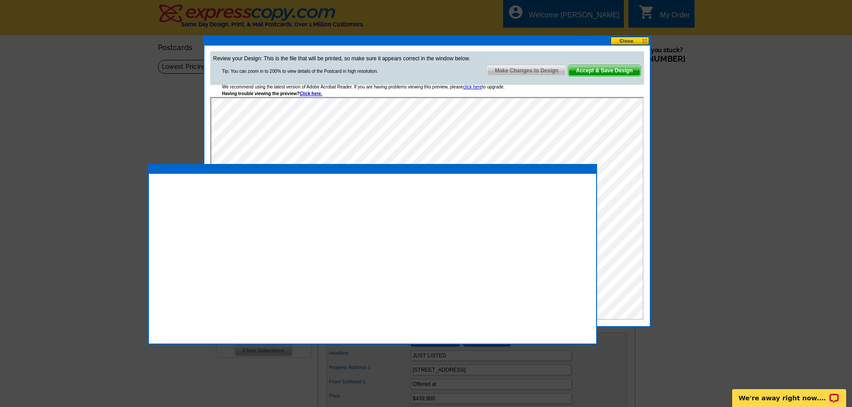
drag, startPoint x: 765, startPoint y: 40, endPoint x: 555, endPoint y: 165, distance: 244.7
click at [556, 170] on div at bounding box center [372, 169] width 447 height 9
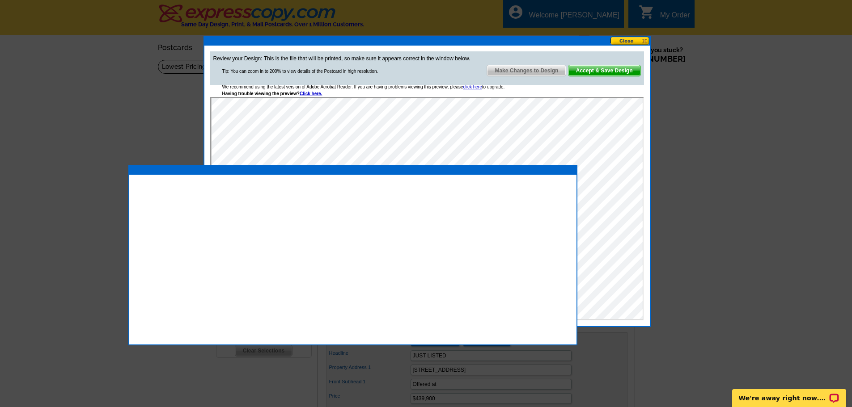
click at [606, 72] on span "Accept & Save Design" at bounding box center [604, 70] width 72 height 11
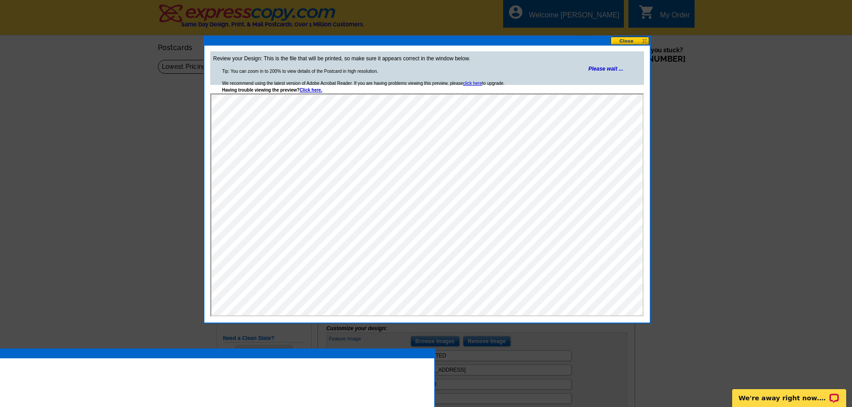
drag, startPoint x: 567, startPoint y: 171, endPoint x: 436, endPoint y: 369, distance: 236.8
click at [434, 359] on div at bounding box center [210, 354] width 447 height 9
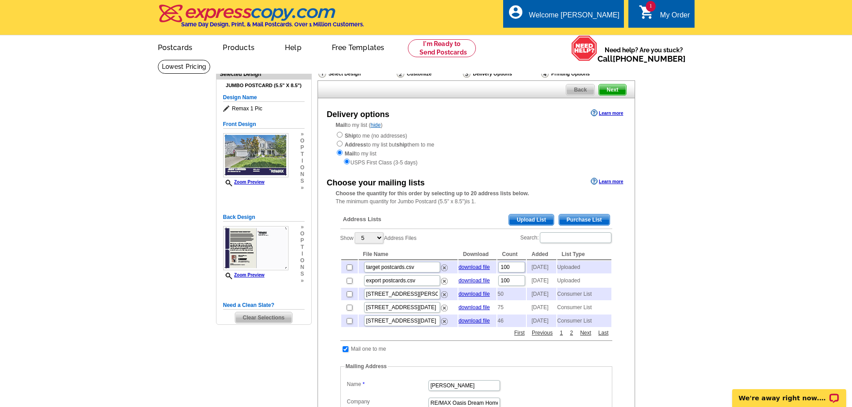
click at [544, 220] on span "Upload List" at bounding box center [531, 220] width 44 height 11
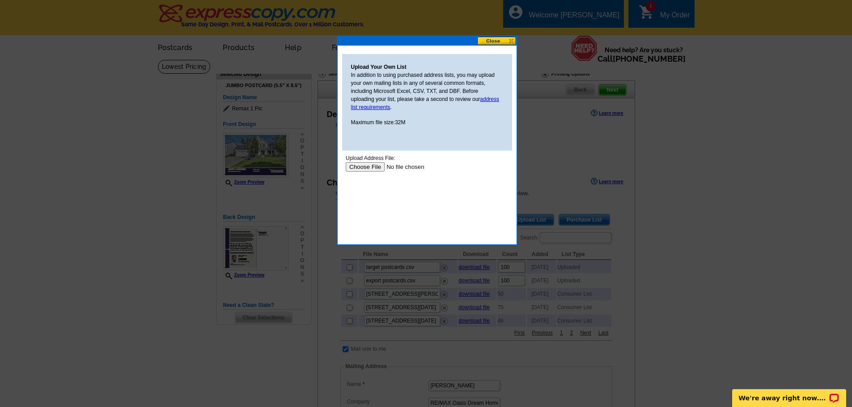
click at [366, 160] on div "Upload Address File:" at bounding box center [426, 158] width 163 height 8
click at [366, 166] on input "file" at bounding box center [401, 166] width 113 height 9
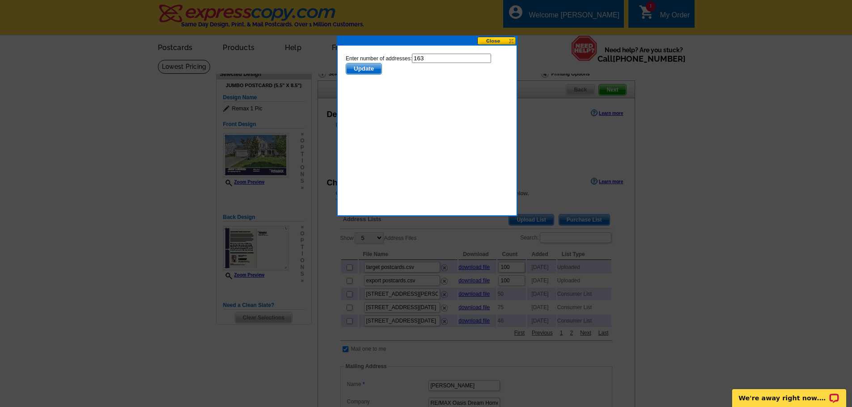
click at [362, 68] on span "Update" at bounding box center [363, 69] width 35 height 11
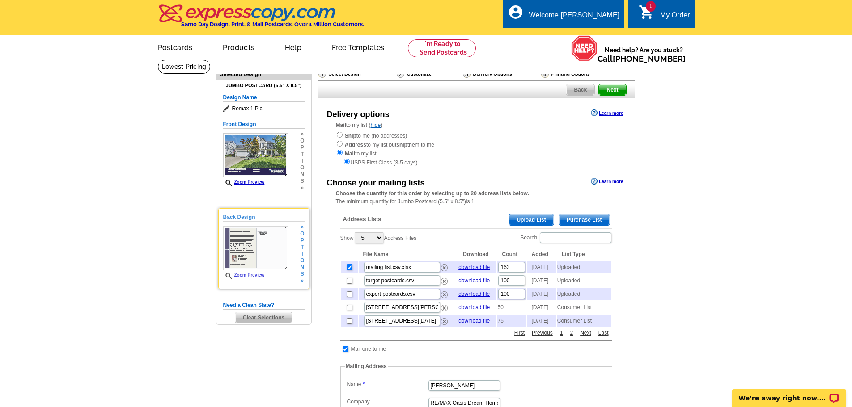
click at [259, 247] on img at bounding box center [255, 248] width 65 height 44
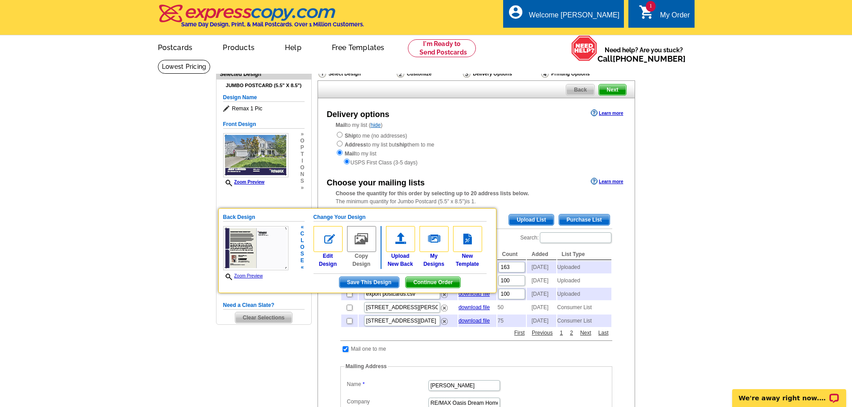
click at [248, 277] on link "Zoom Preview" at bounding box center [243, 276] width 40 height 5
click at [796, 147] on main "Need Help? call [PHONE_NUMBER], chat with support, or have our designers make s…" at bounding box center [426, 379] width 852 height 641
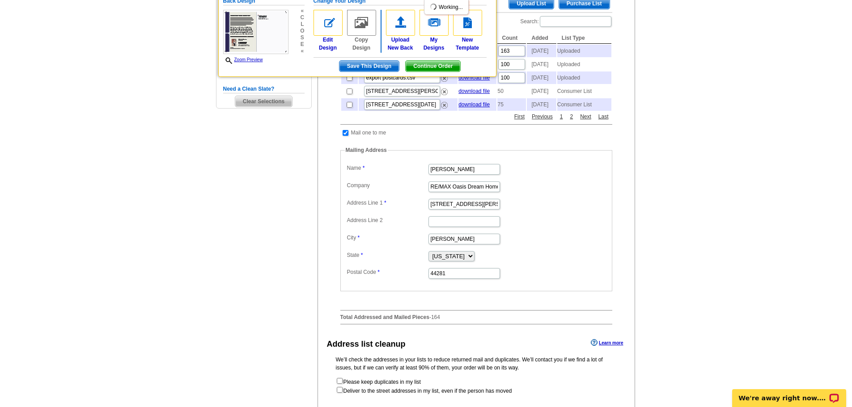
scroll to position [268, 0]
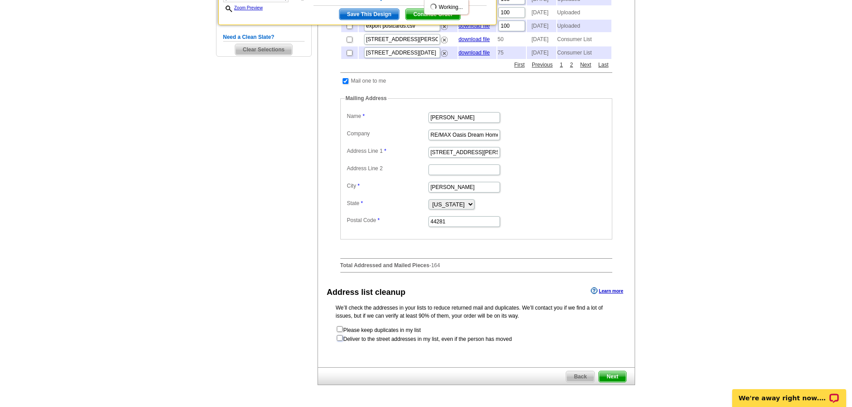
click at [339, 341] on input "checkbox" at bounding box center [340, 338] width 6 height 6
checkbox input "true"
radio input "true"
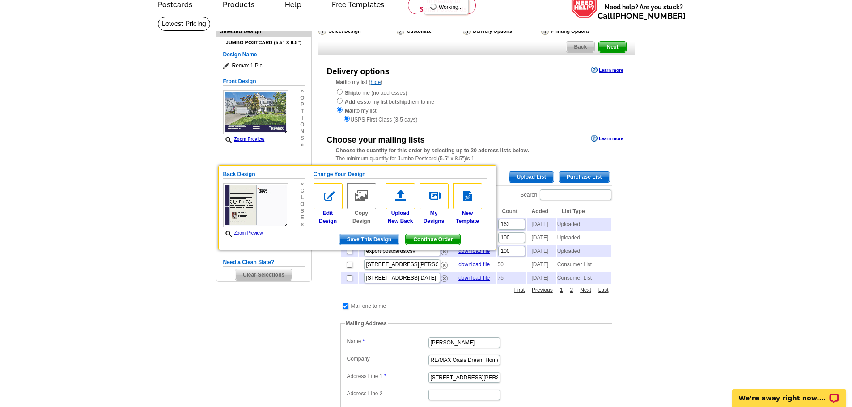
scroll to position [0, 0]
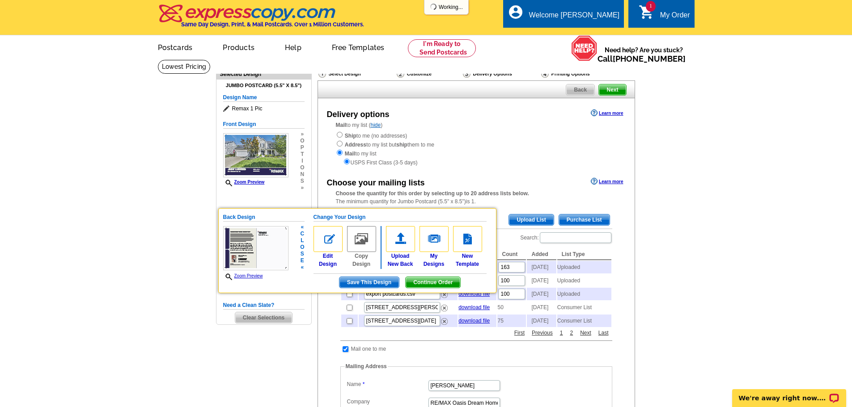
click at [252, 276] on link "Zoom Preview" at bounding box center [243, 276] width 40 height 5
click at [428, 281] on span "Continue Order" at bounding box center [433, 282] width 55 height 11
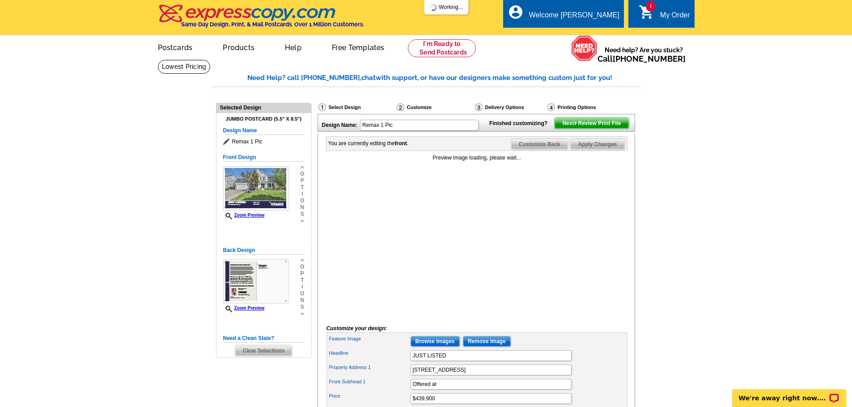
click at [601, 129] on span "Next Review Print File" at bounding box center [592, 123] width 74 height 11
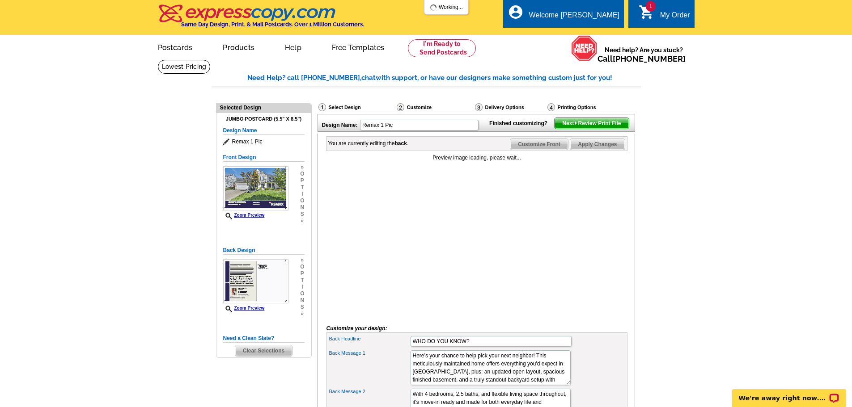
click at [600, 129] on span "Next Review Print File" at bounding box center [592, 123] width 74 height 11
